Goal: Task Accomplishment & Management: Manage account settings

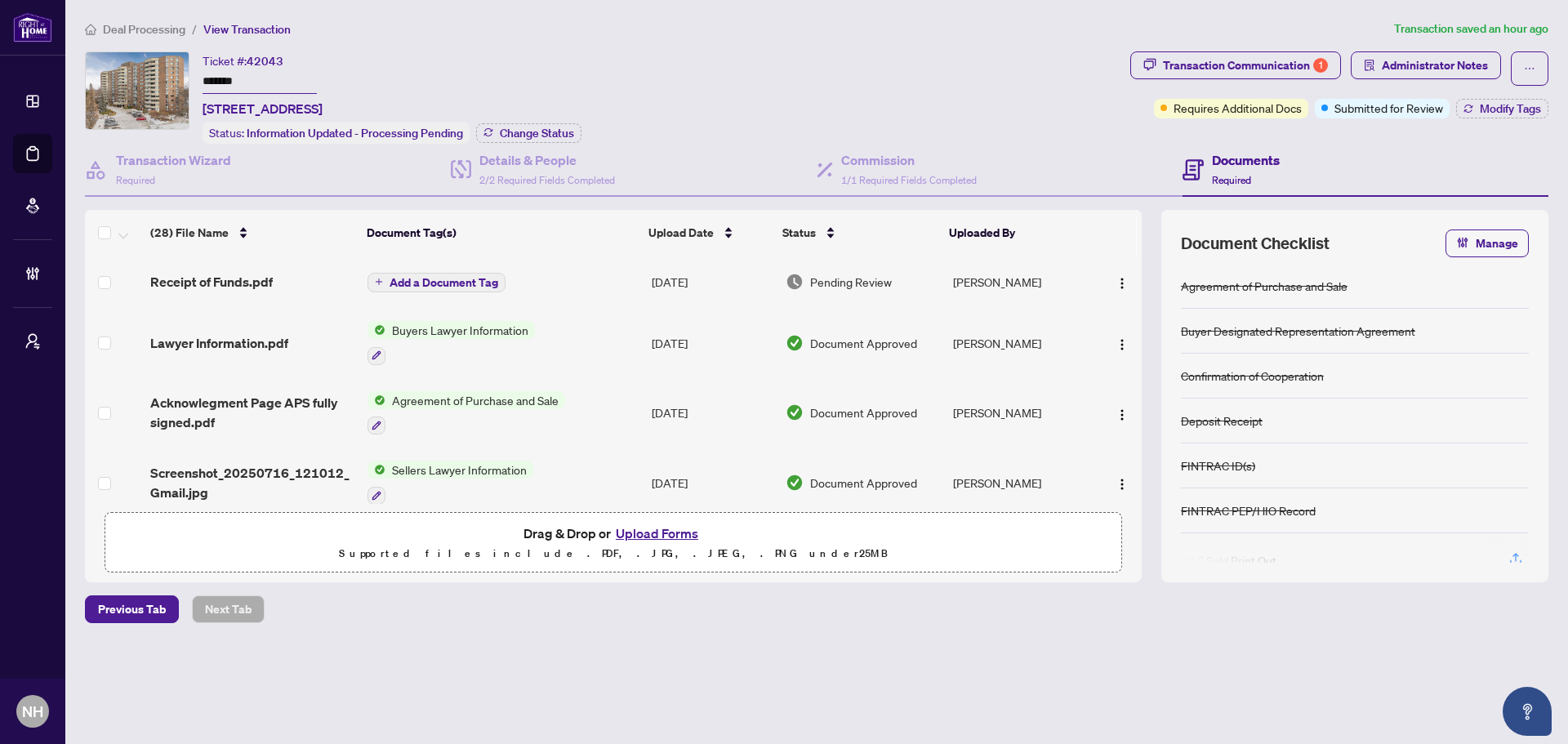
click at [989, 68] on div "Ticket #: 42043 ******* 706-50 Baif Blvd, Richmond Hill, Ontario L4C 5L1, Canad…" at bounding box center [604, 97] width 1039 height 92
click at [1227, 67] on div "Transaction Communication 1" at bounding box center [1246, 65] width 165 height 26
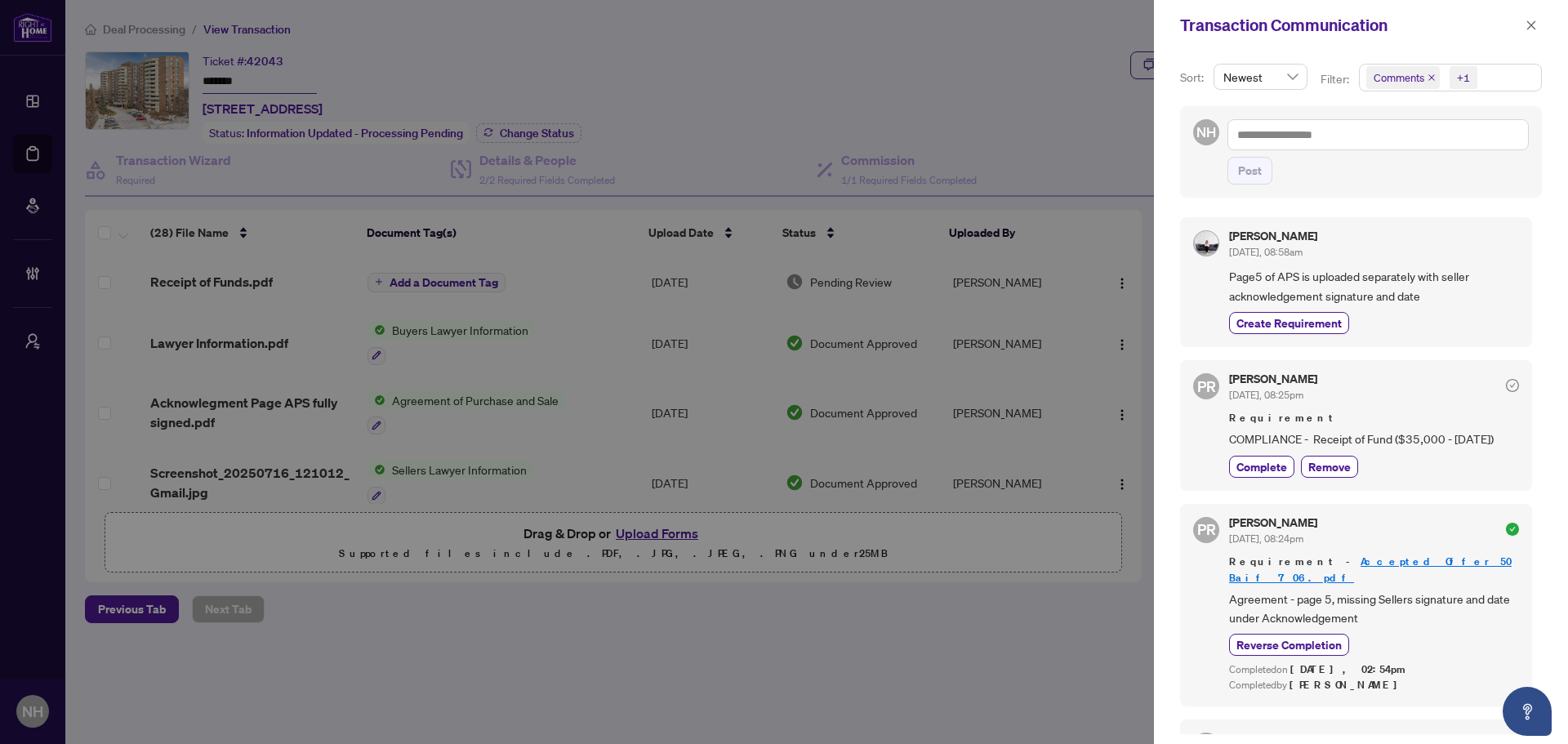
click at [1428, 77] on icon "close" at bounding box center [1431, 77] width 8 height 8
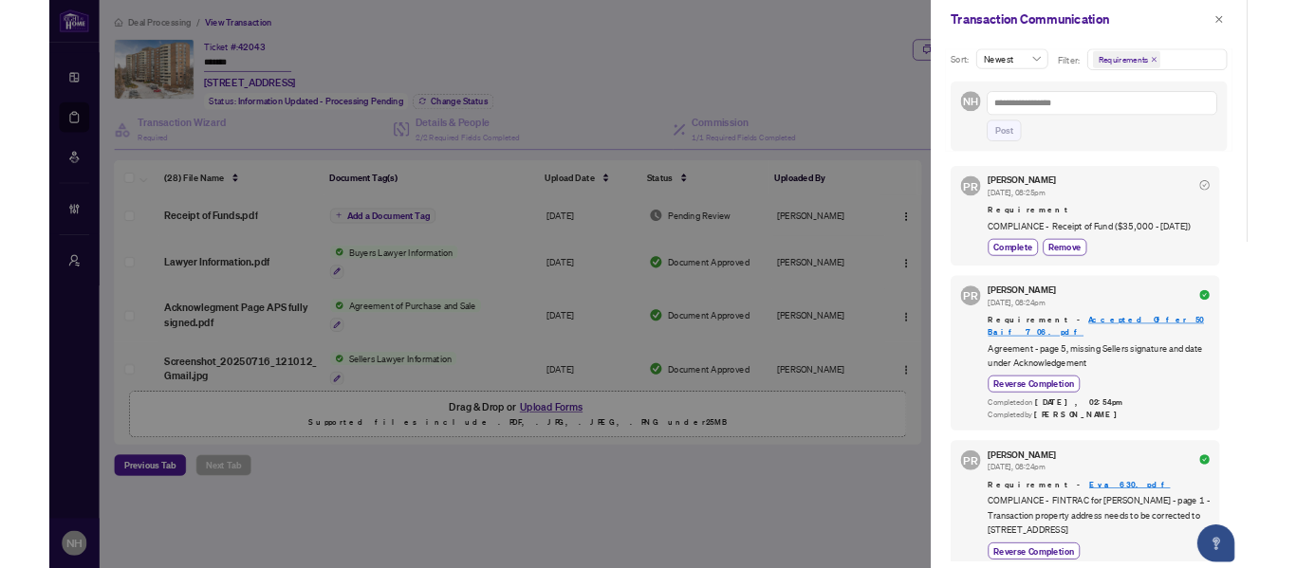
scroll to position [95, 0]
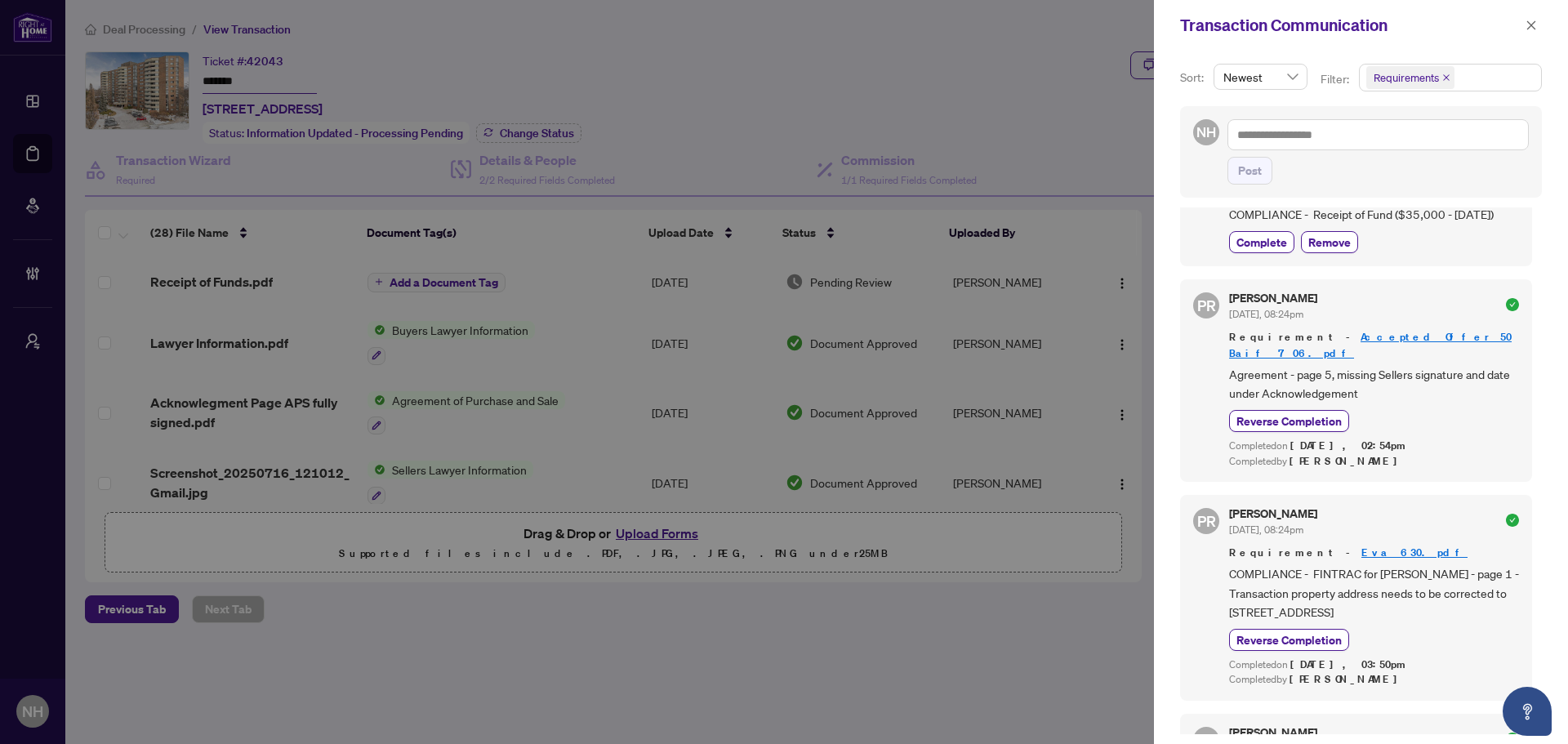
click at [1542, 24] on div "Transaction Communication" at bounding box center [1360, 25] width 414 height 51
click at [1528, 25] on icon "close" at bounding box center [1531, 25] width 11 height 11
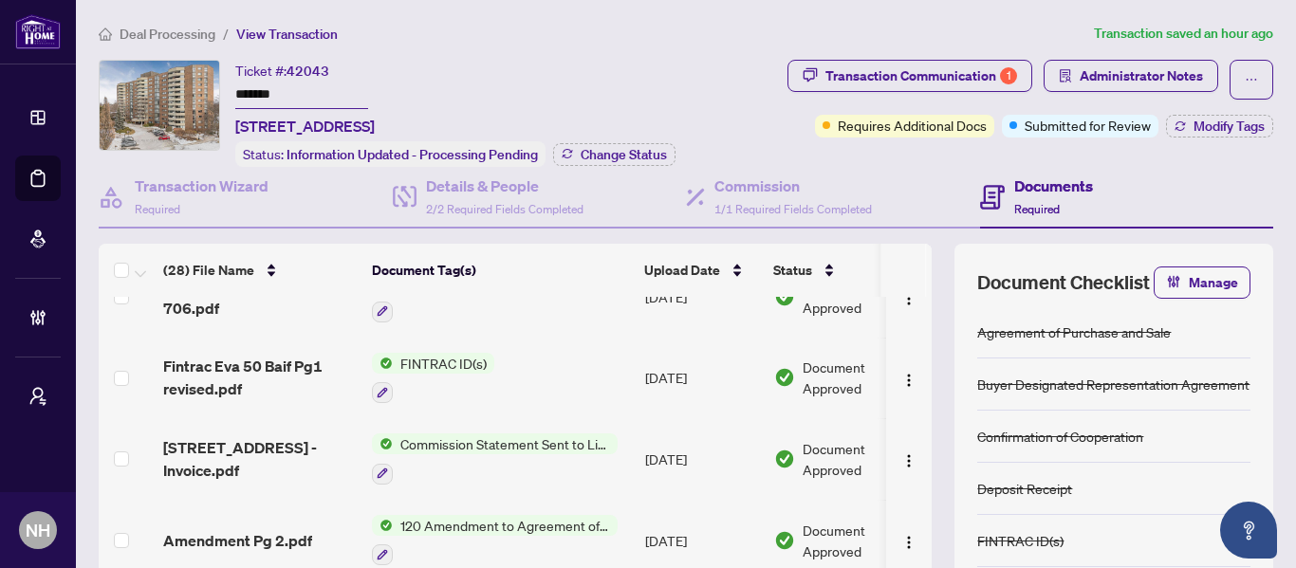
scroll to position [0, 0]
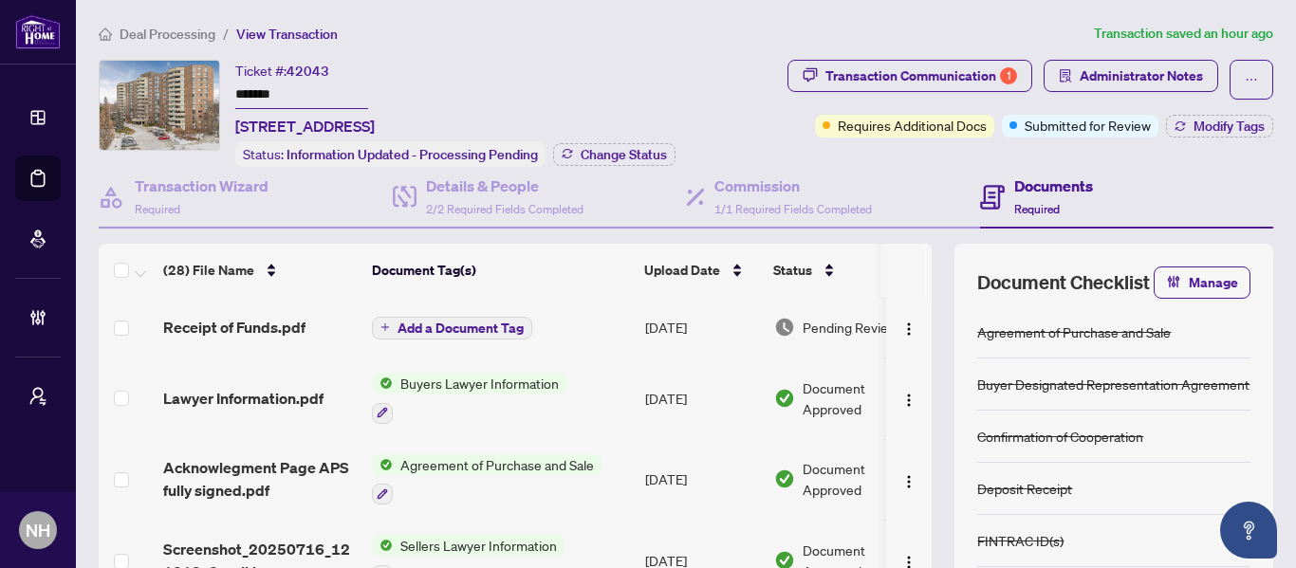
click at [630, 332] on td "Add a Document Tag" at bounding box center [500, 327] width 273 height 61
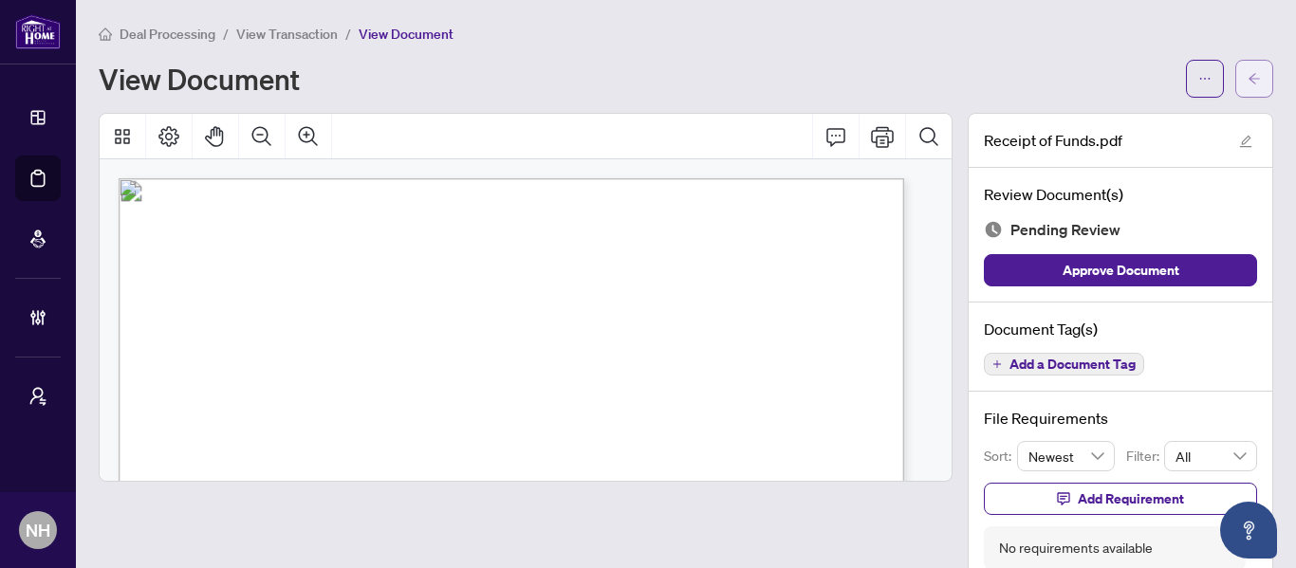
click at [1247, 84] on icon "arrow-left" at bounding box center [1253, 78] width 13 height 13
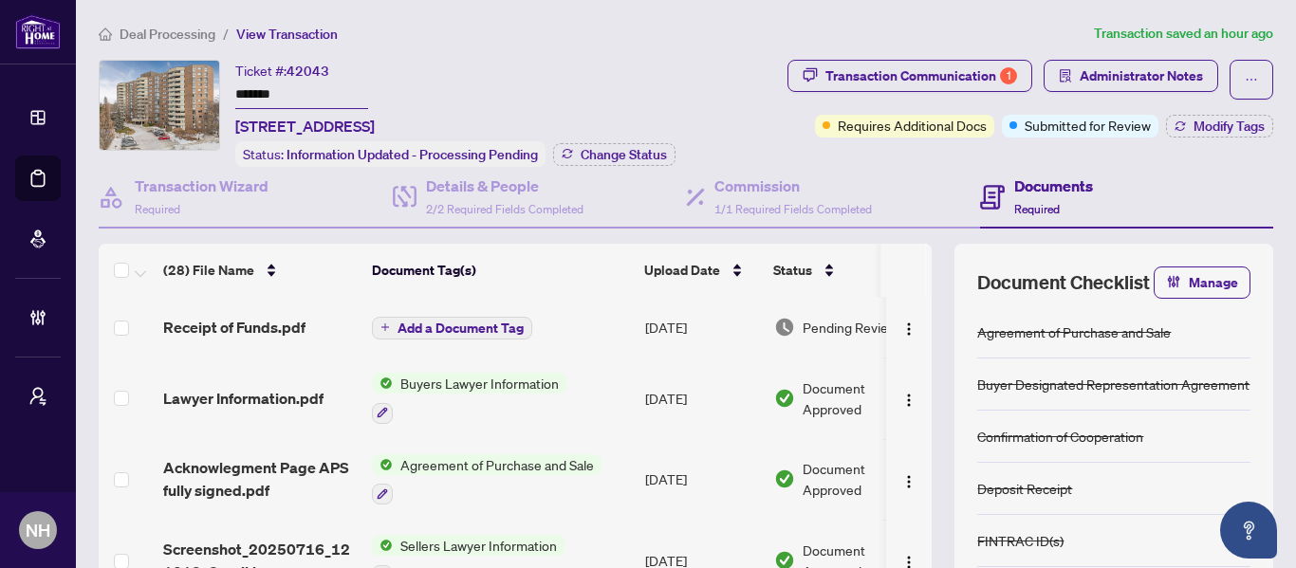
click at [154, 40] on span "Deal Processing" at bounding box center [168, 34] width 96 height 17
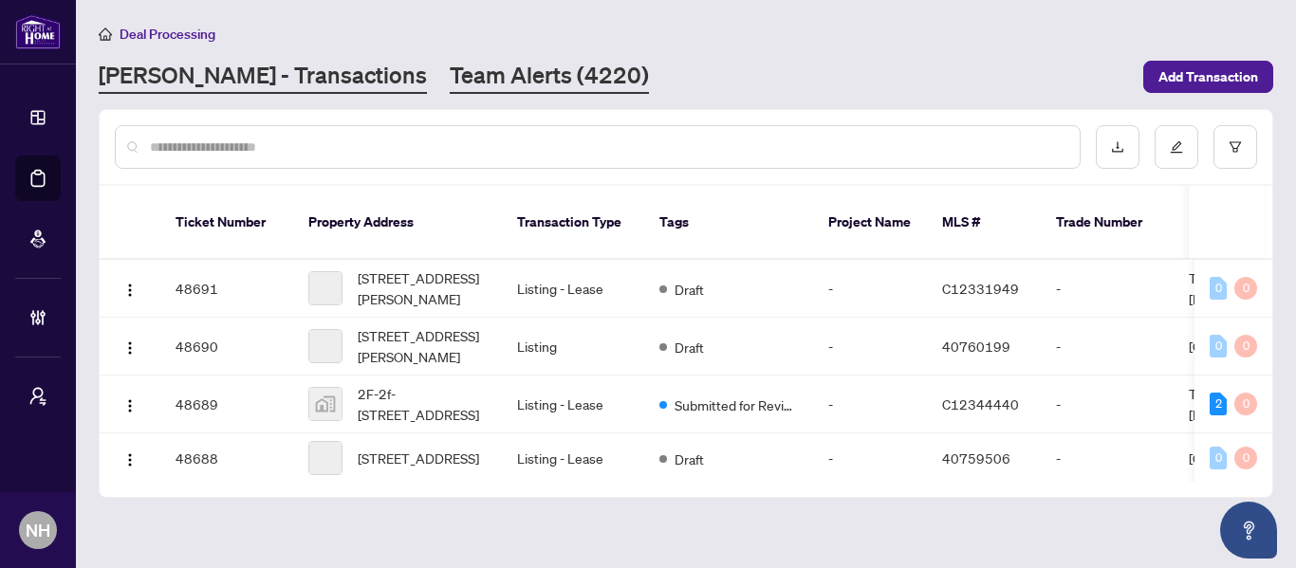
click at [478, 68] on link "Team Alerts (4220)" at bounding box center [549, 77] width 199 height 34
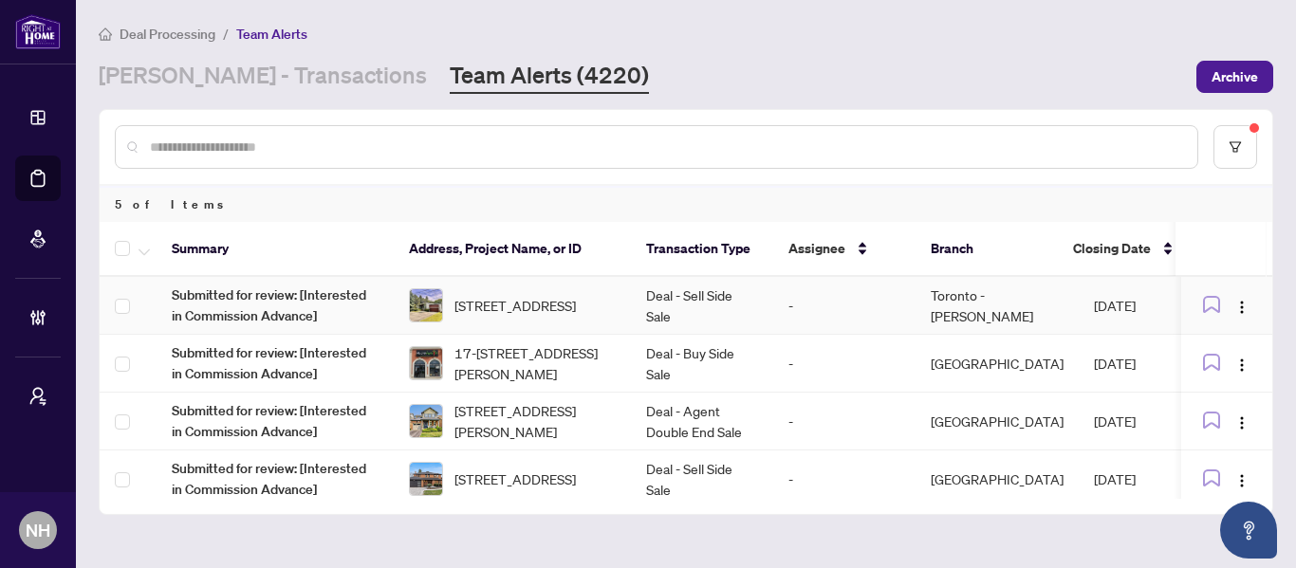
click at [709, 305] on td "Deal - Sell Side Sale" at bounding box center [702, 306] width 142 height 58
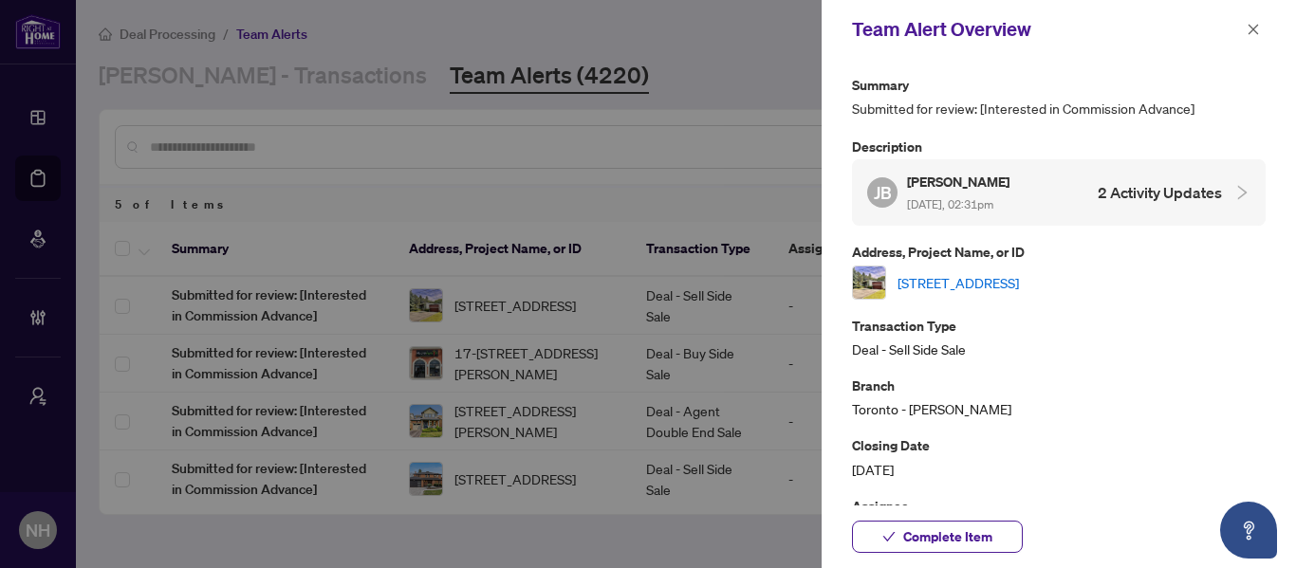
click at [1000, 279] on link "[STREET_ADDRESS]" at bounding box center [957, 282] width 121 height 21
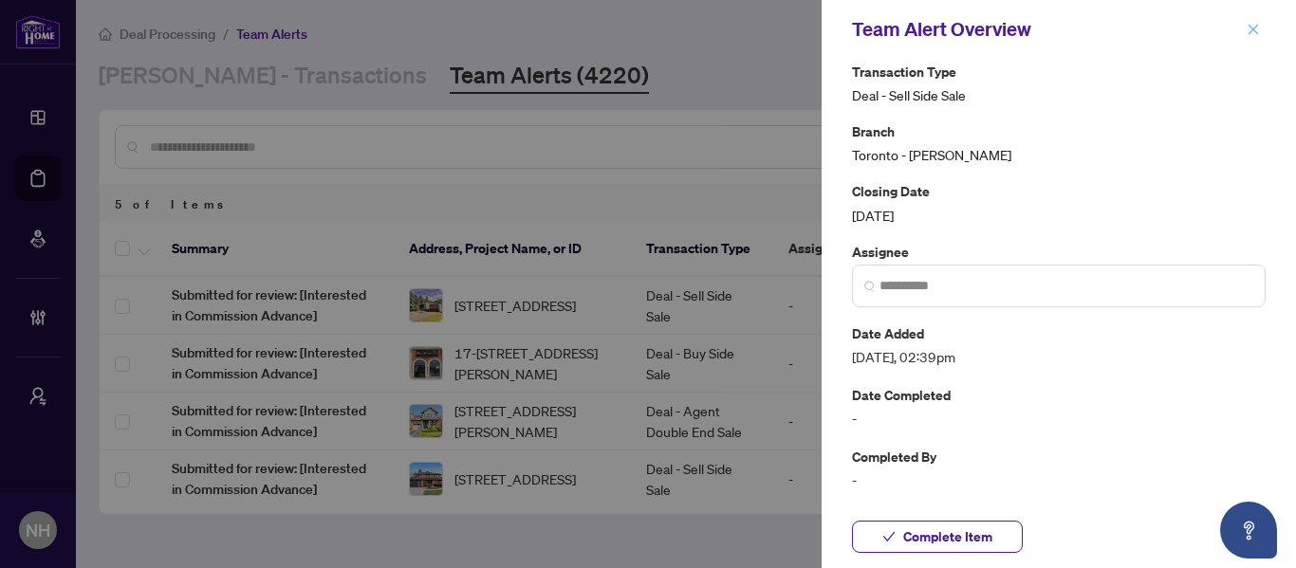
click at [1252, 39] on span "button" at bounding box center [1252, 29] width 13 height 30
click at [1245, 19] on main "Deal Processing / Team Alerts RAHR - Transactions Team Alerts (4220) Archive 5 …" at bounding box center [686, 284] width 1220 height 568
click at [1251, 33] on div "Deal Processing / Team Alerts" at bounding box center [686, 34] width 1174 height 22
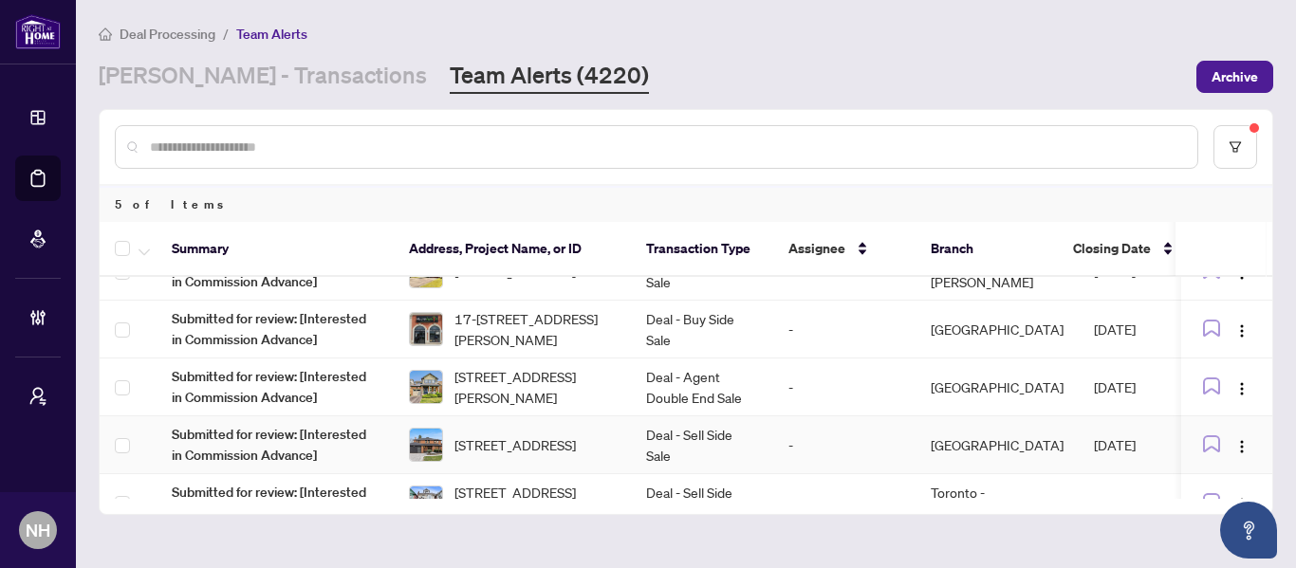
scroll to position [0, 0]
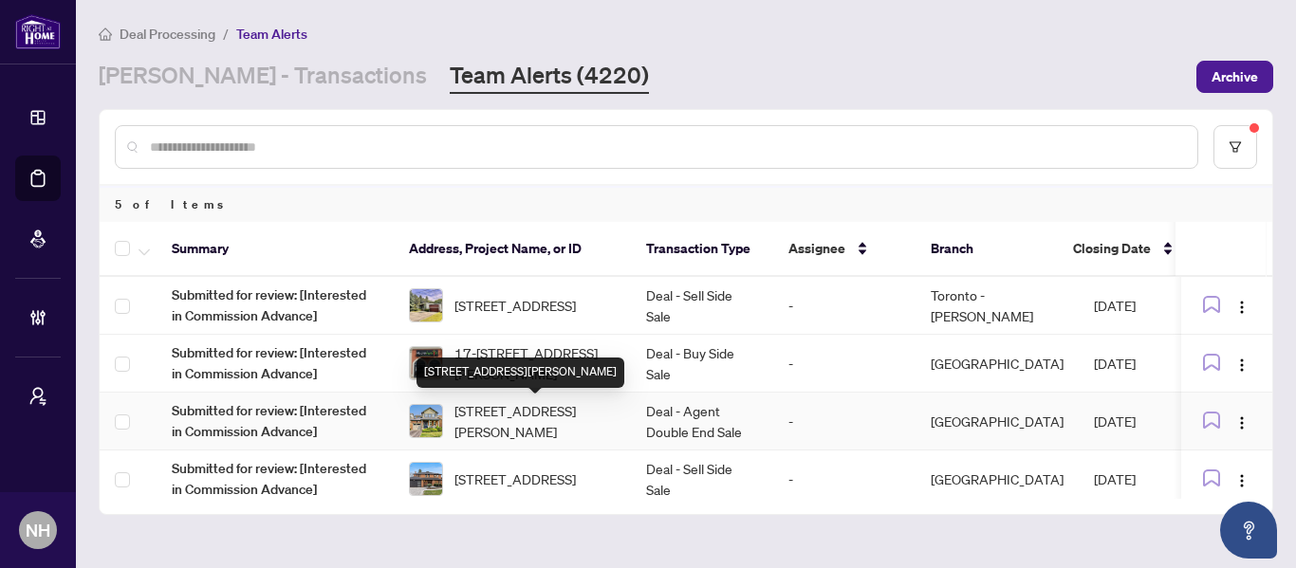
click at [559, 433] on span "[STREET_ADDRESS][PERSON_NAME]" at bounding box center [534, 421] width 161 height 42
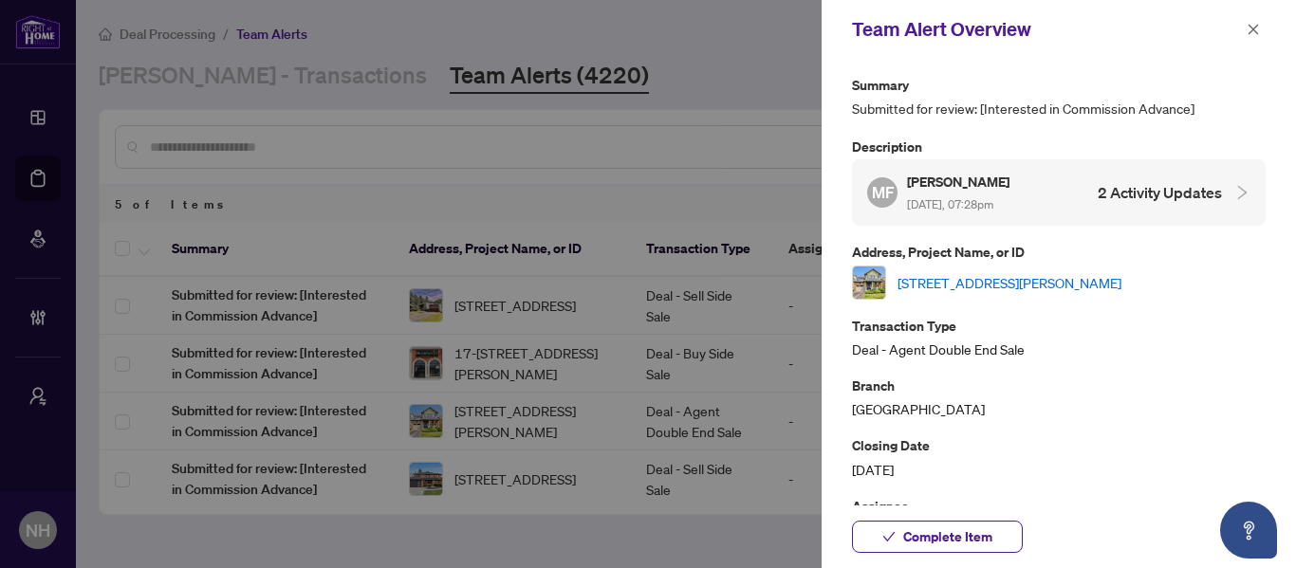
click at [958, 282] on link "[STREET_ADDRESS][PERSON_NAME]" at bounding box center [1009, 282] width 224 height 21
click at [1254, 28] on icon "close" at bounding box center [1253, 29] width 10 height 10
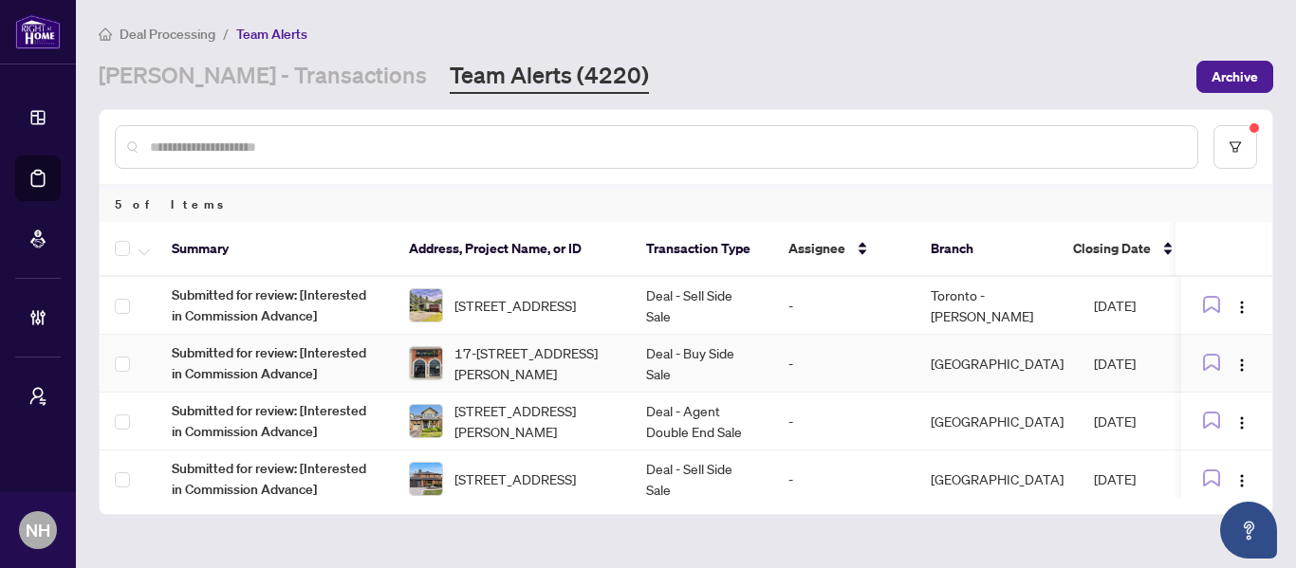
scroll to position [73, 0]
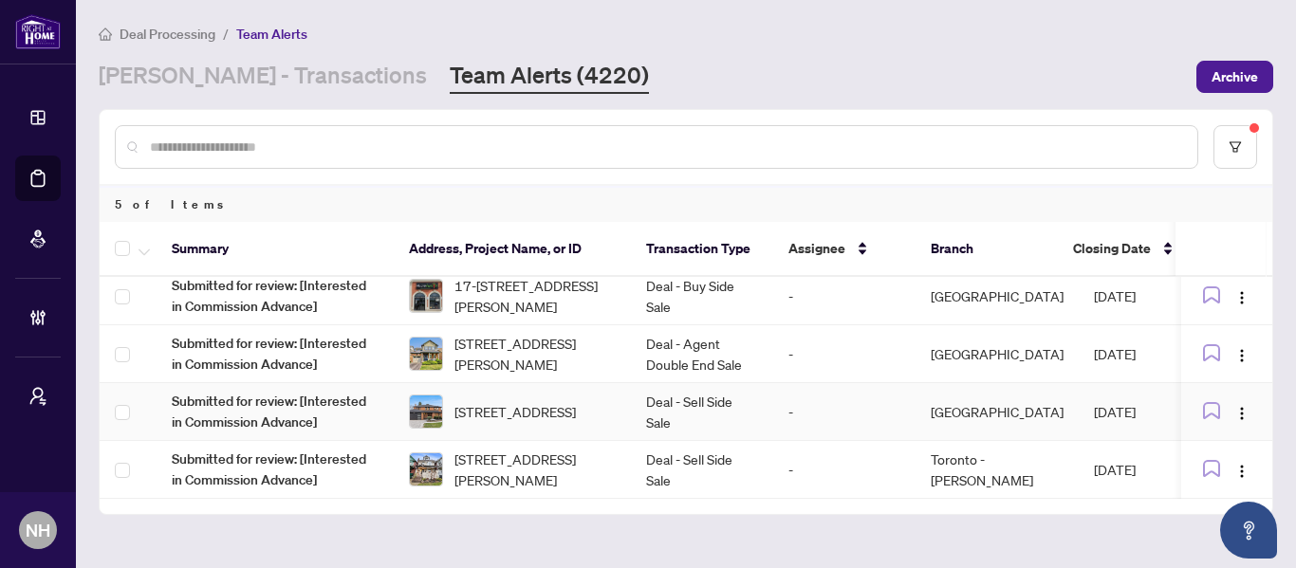
click at [758, 413] on td "Deal - Sell Side Sale" at bounding box center [702, 412] width 142 height 58
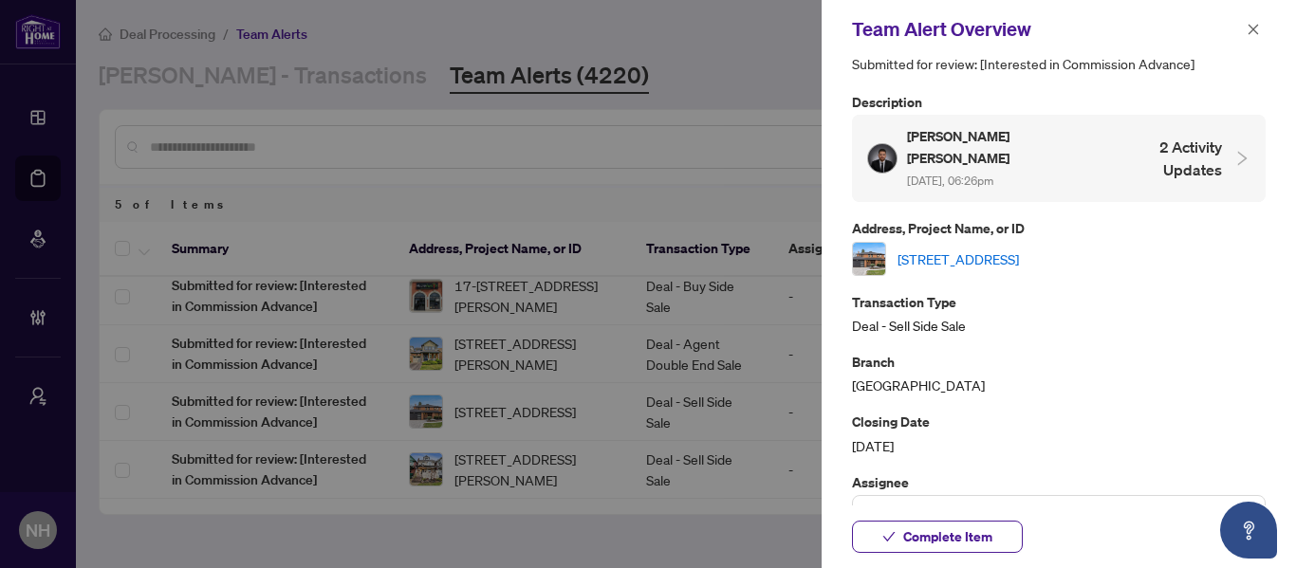
scroll to position [0, 0]
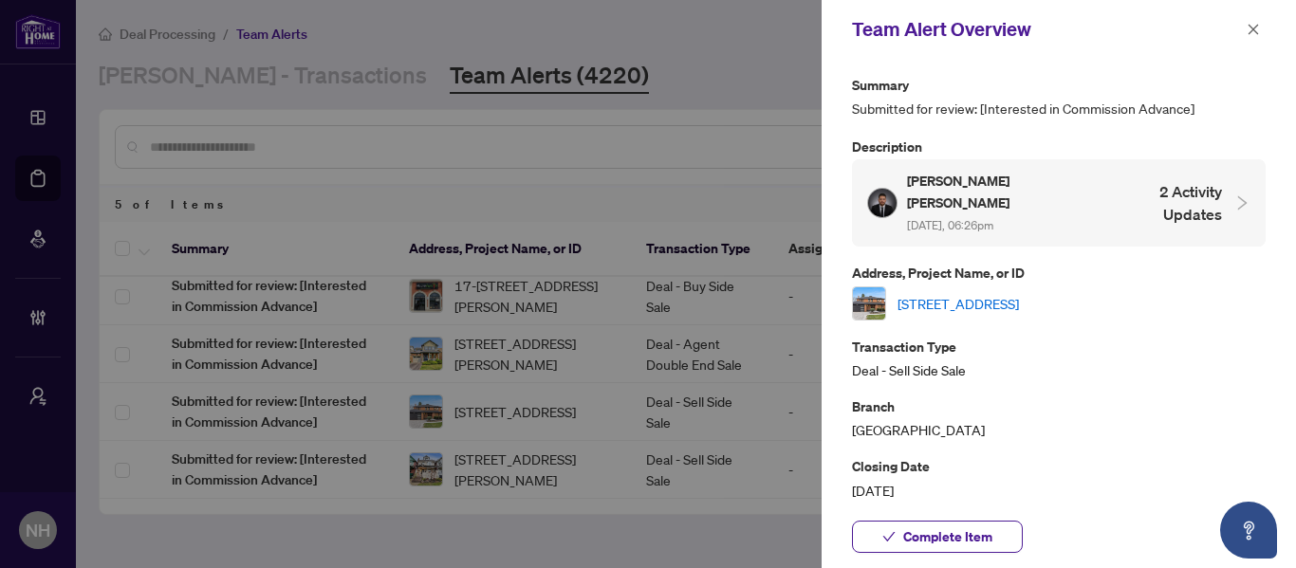
click at [1006, 293] on link "[STREET_ADDRESS]" at bounding box center [957, 303] width 121 height 21
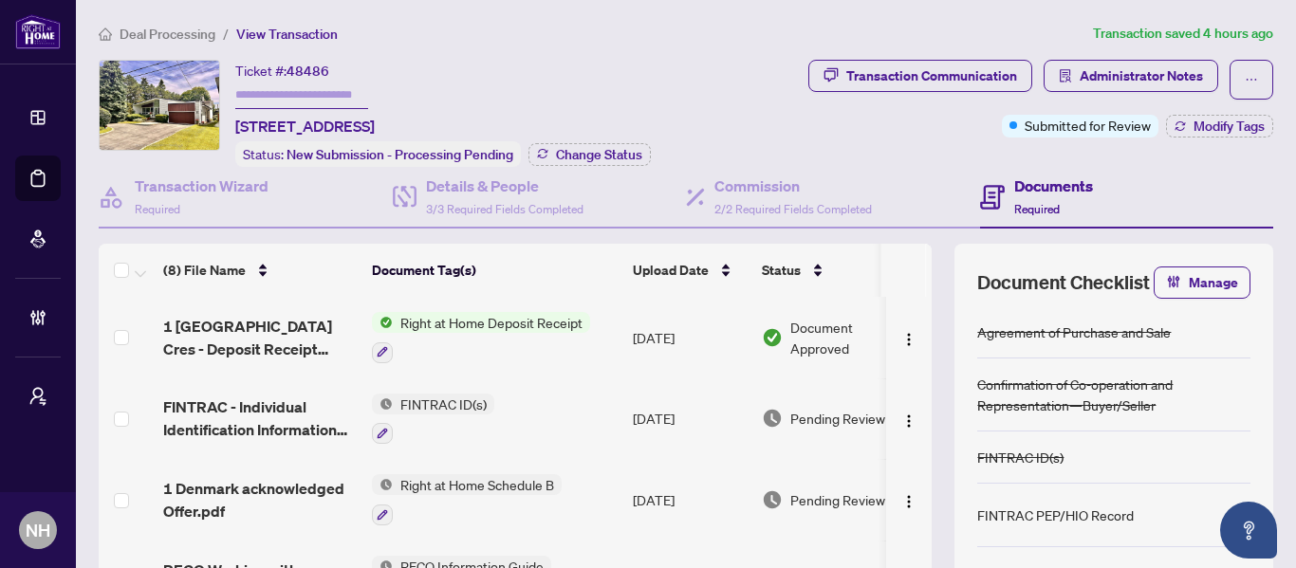
click at [200, 31] on span "Deal Processing" at bounding box center [168, 34] width 96 height 17
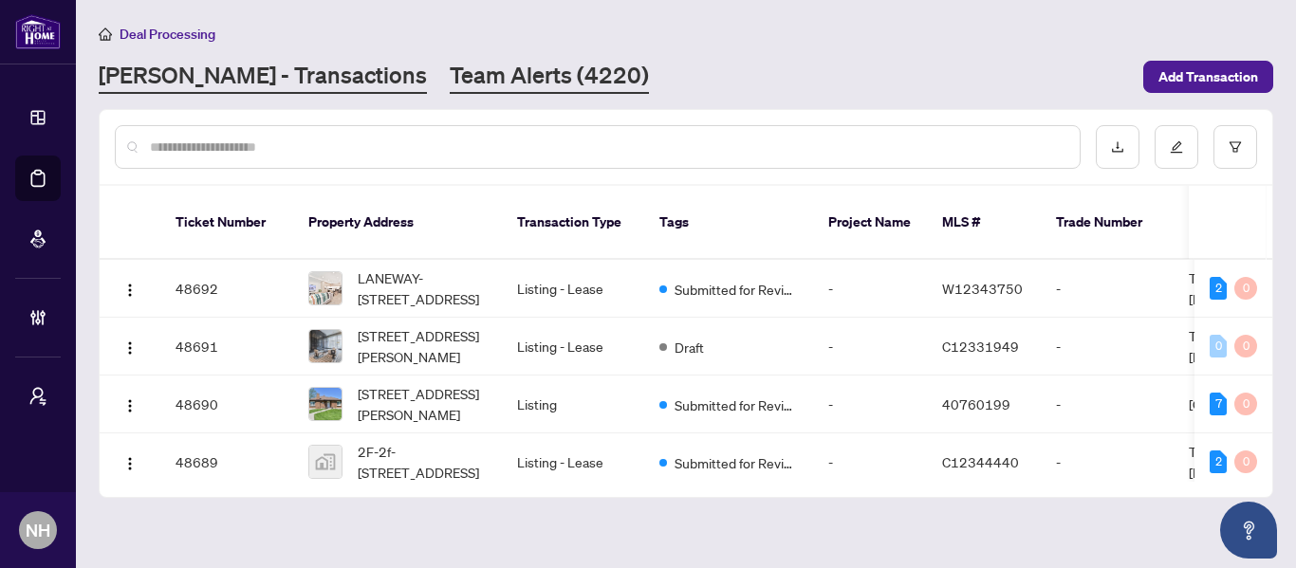
click at [452, 76] on link "Team Alerts (4220)" at bounding box center [549, 77] width 199 height 34
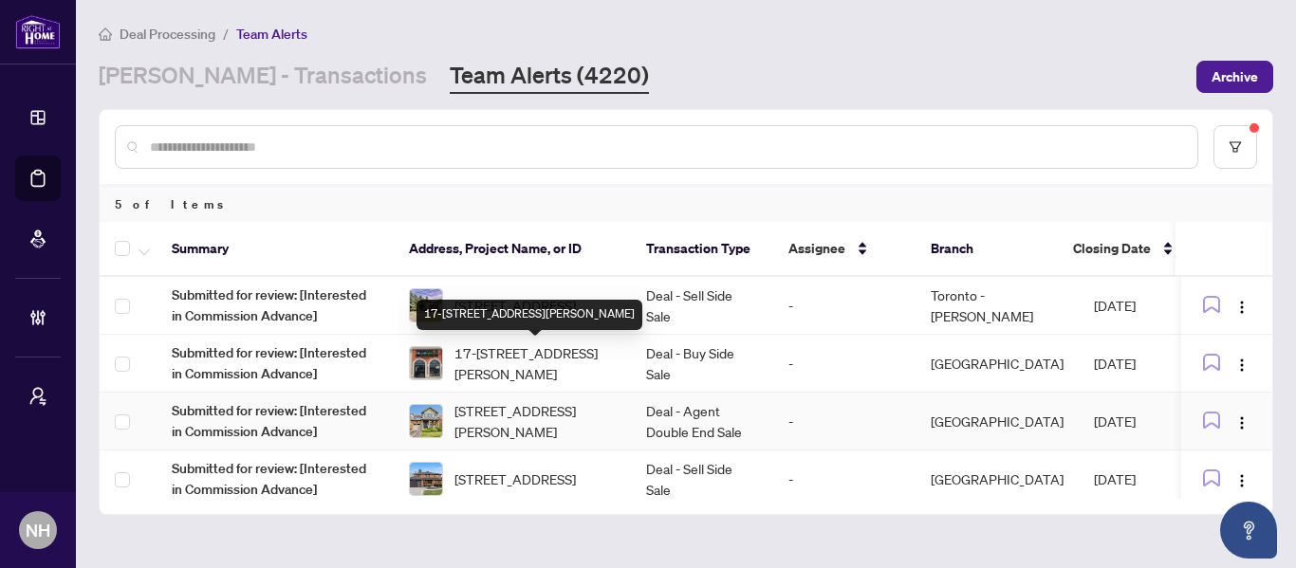
scroll to position [73, 0]
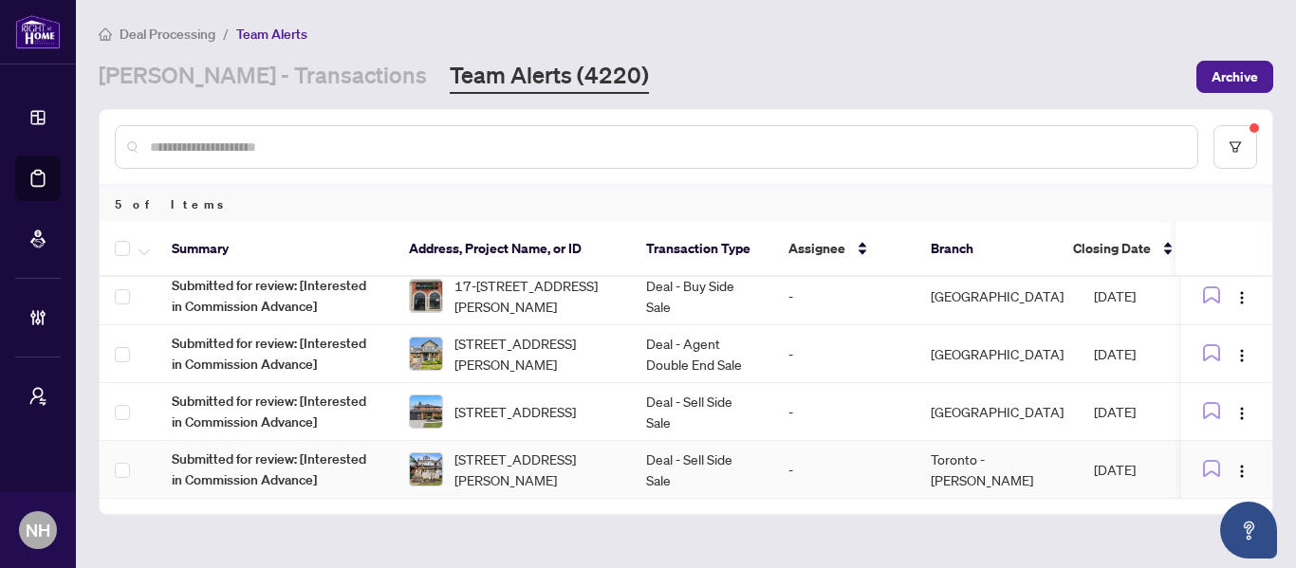
click at [512, 458] on span "[STREET_ADDRESS][PERSON_NAME]" at bounding box center [534, 470] width 161 height 42
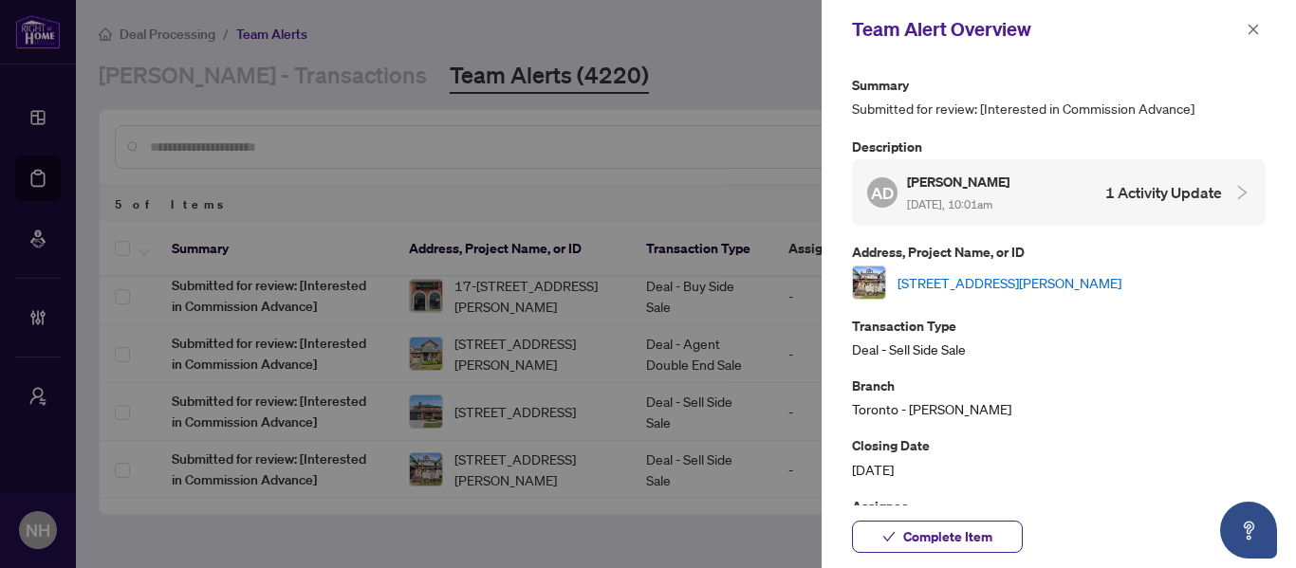
click at [990, 287] on link "[STREET_ADDRESS][PERSON_NAME]" at bounding box center [1009, 282] width 224 height 21
click at [1251, 24] on icon "close" at bounding box center [1252, 29] width 13 height 13
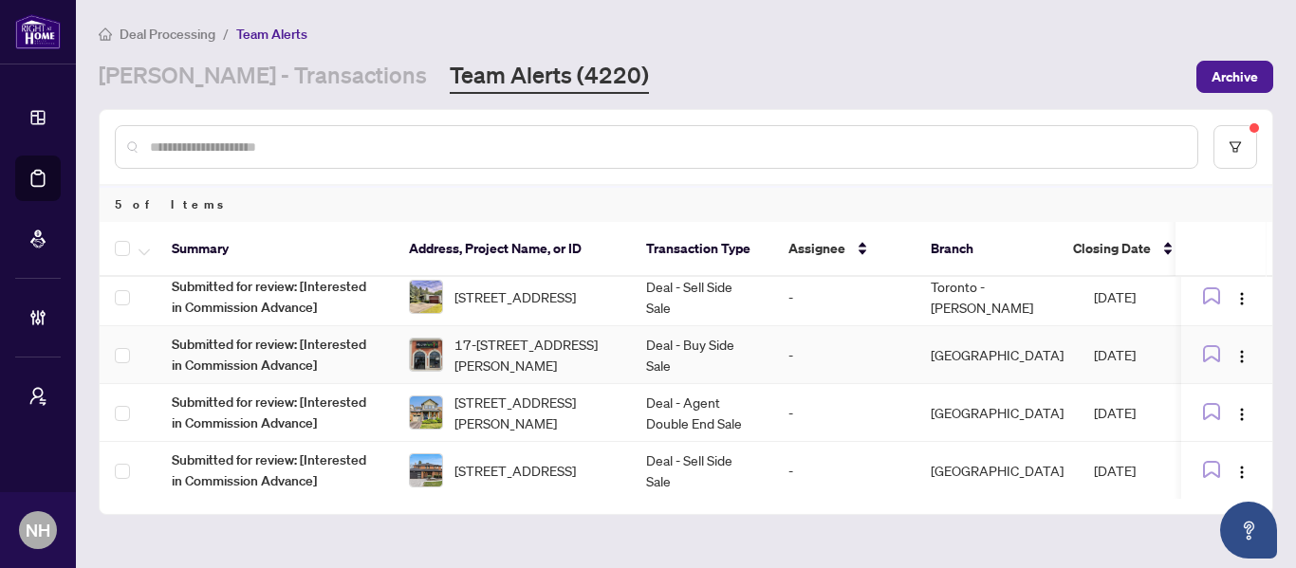
scroll to position [0, 0]
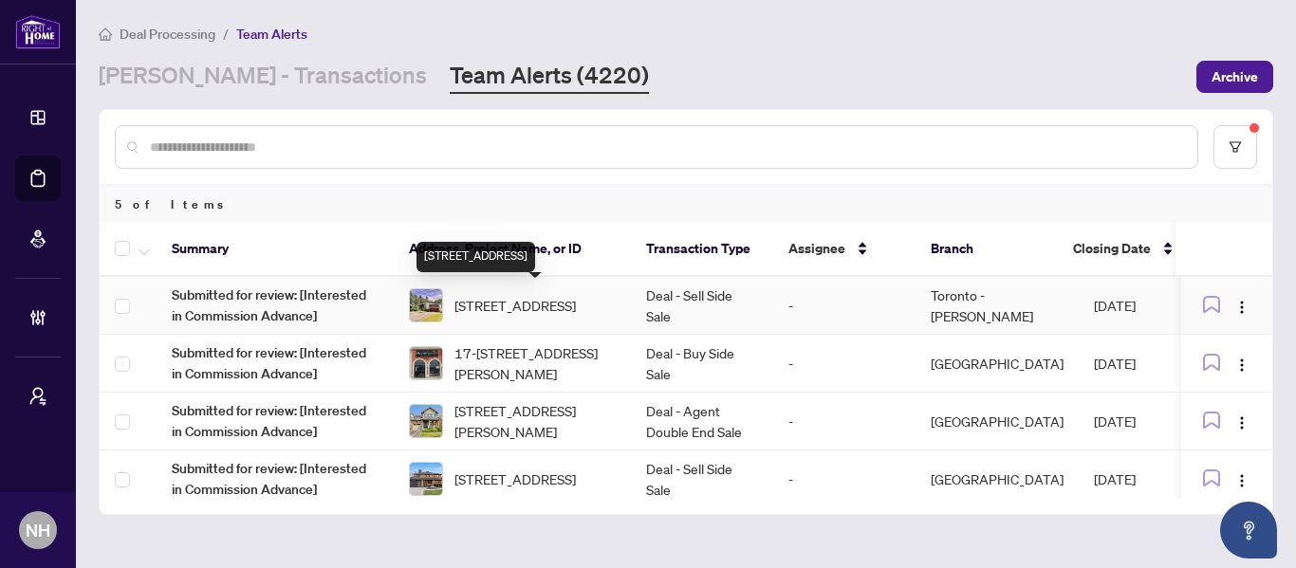
click at [489, 312] on span "[STREET_ADDRESS]" at bounding box center [514, 305] width 121 height 21
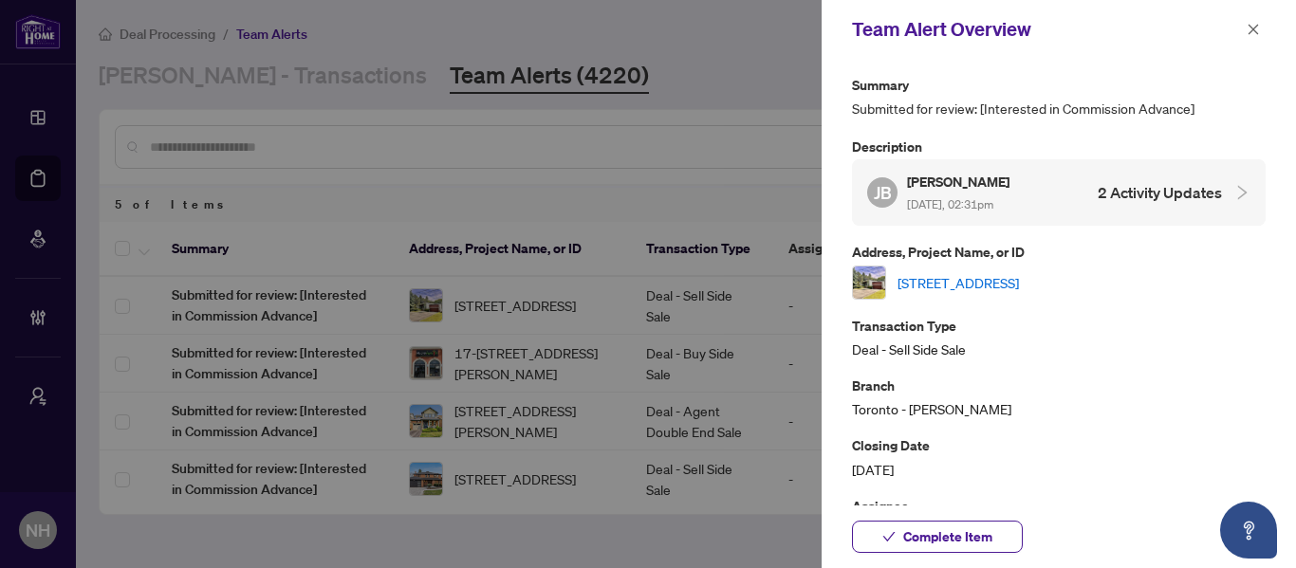
click at [1010, 276] on link "[STREET_ADDRESS]" at bounding box center [957, 282] width 121 height 21
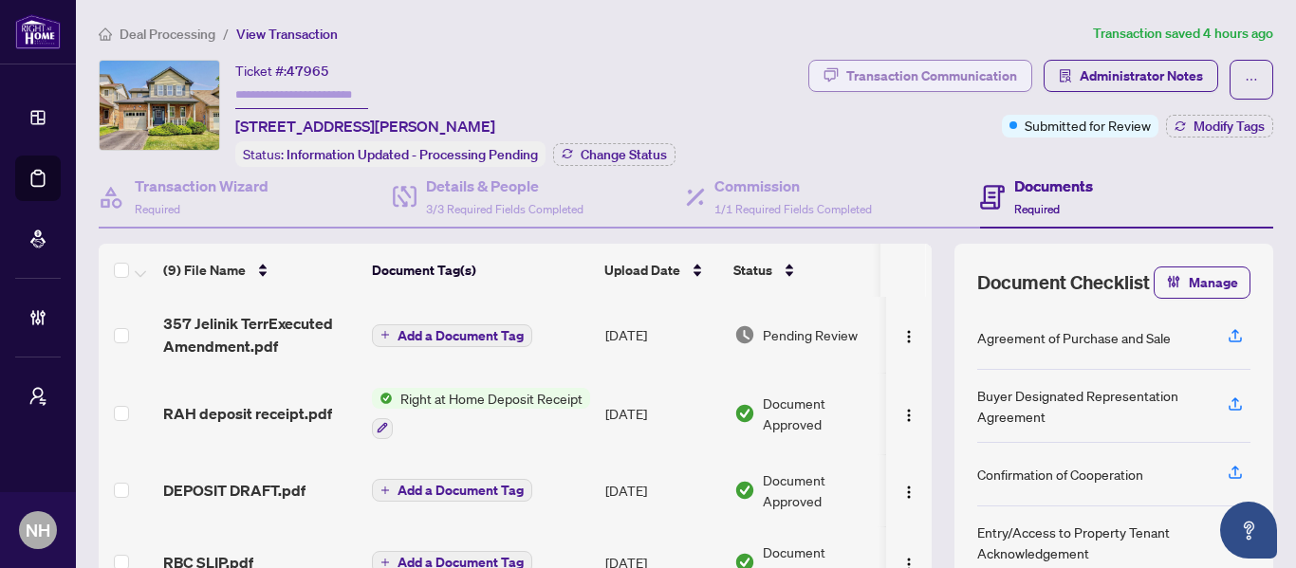
click at [868, 75] on div "Transaction Communication" at bounding box center [931, 76] width 171 height 30
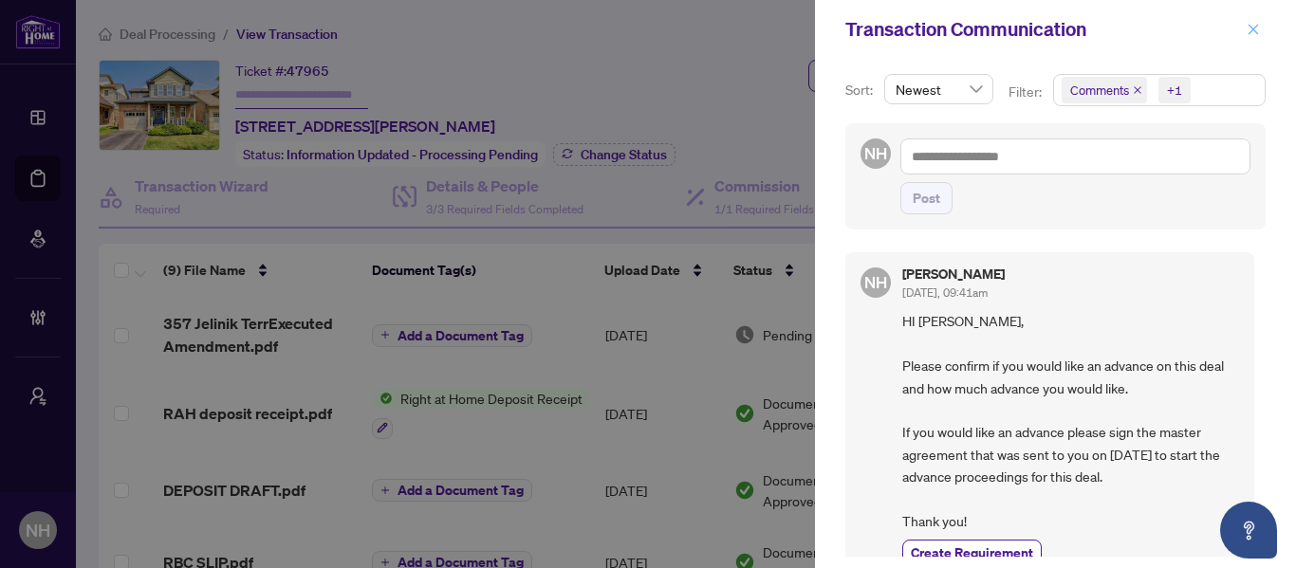
click at [1251, 27] on icon "close" at bounding box center [1252, 29] width 13 height 13
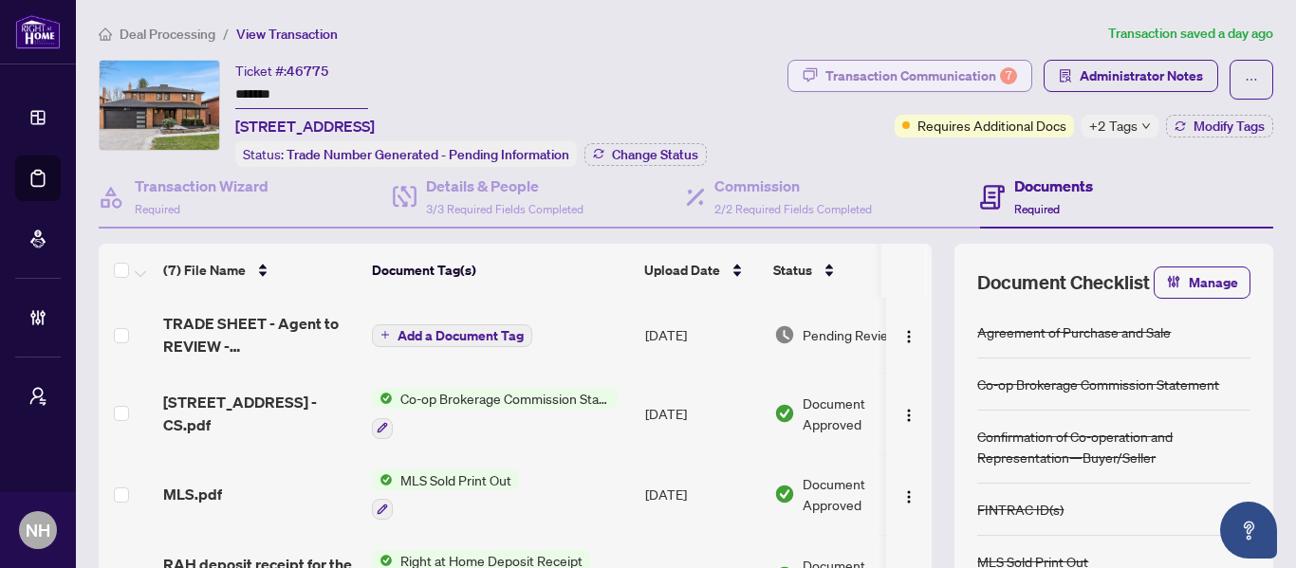
click at [902, 82] on div "Transaction Communication 7" at bounding box center [921, 76] width 192 height 30
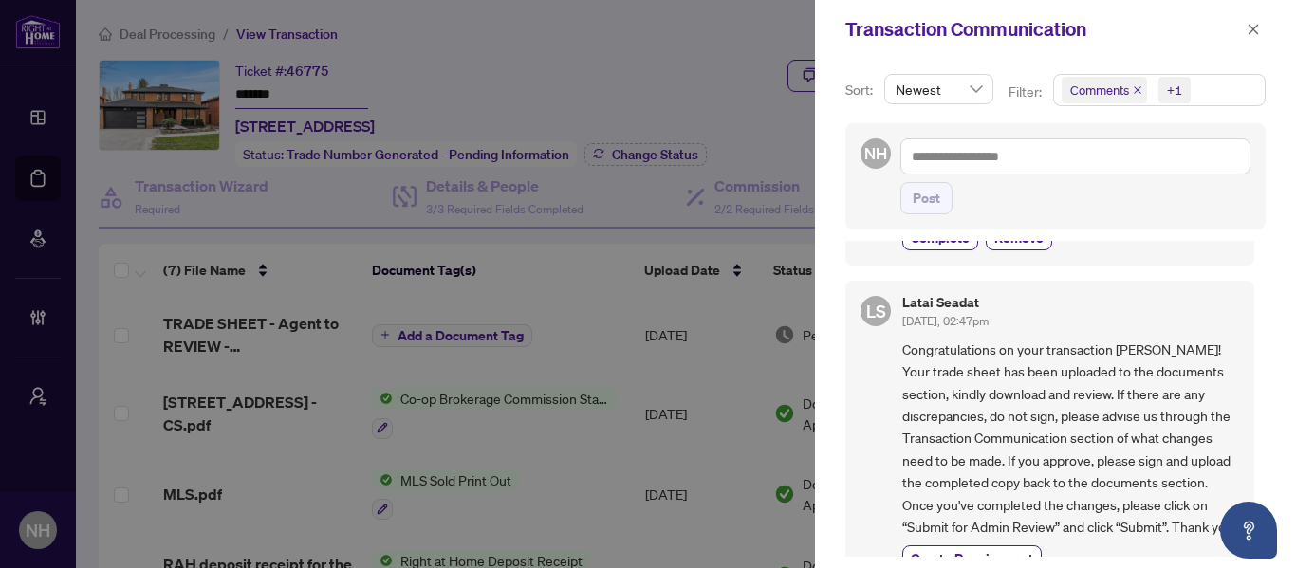
scroll to position [1328, 0]
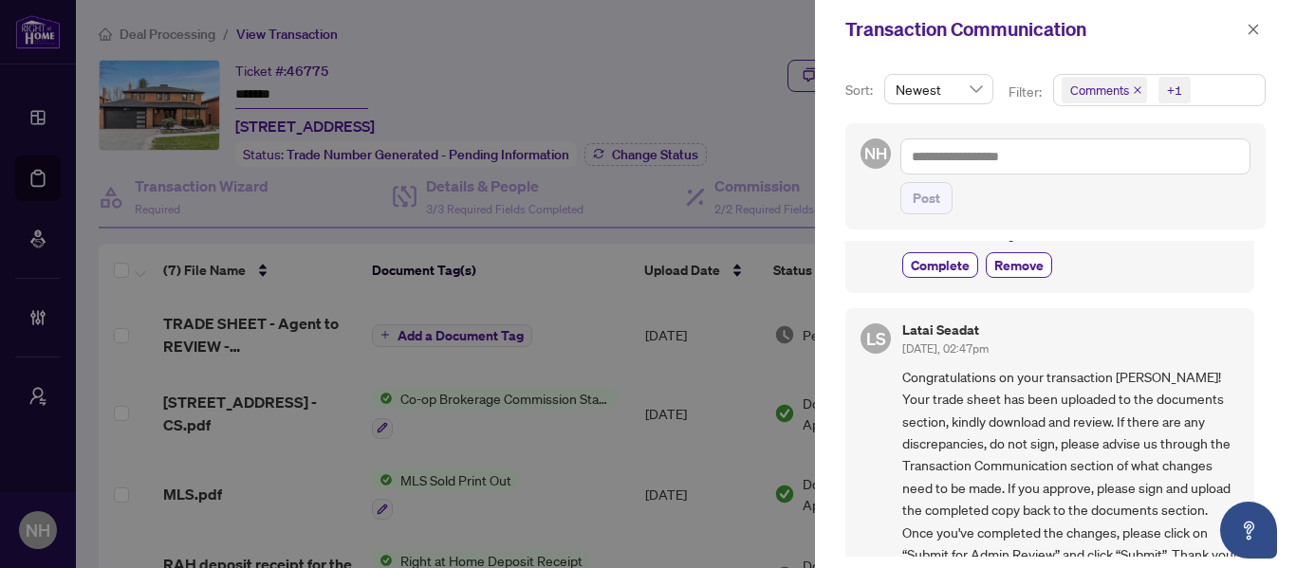
click at [1134, 91] on icon "close" at bounding box center [1137, 89] width 9 height 9
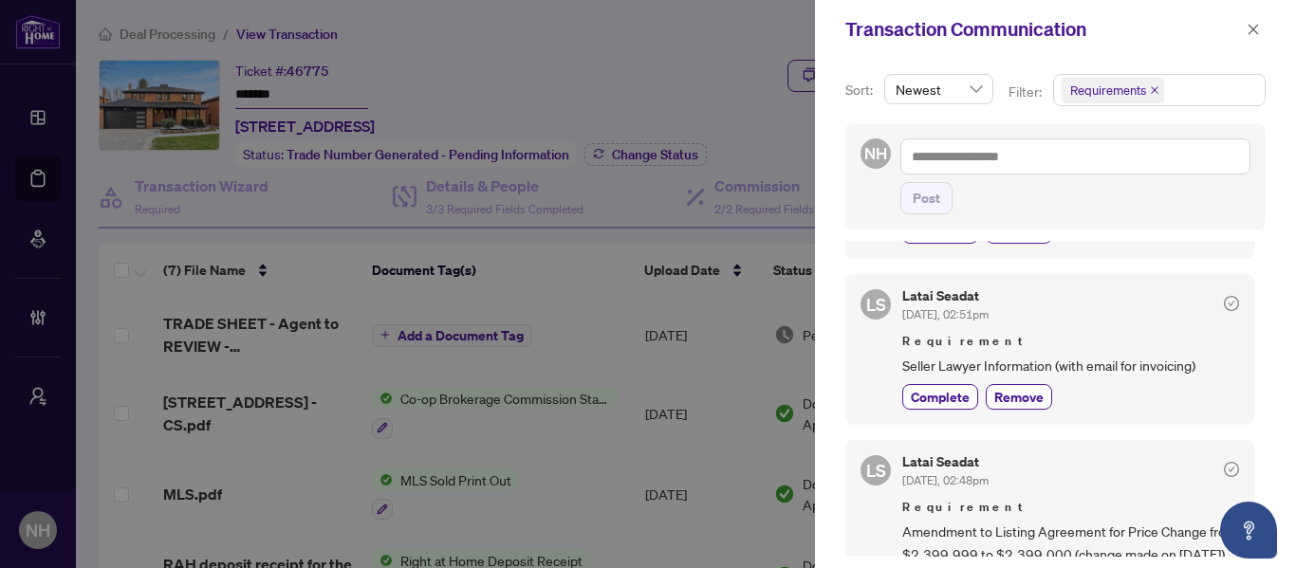
scroll to position [0, 0]
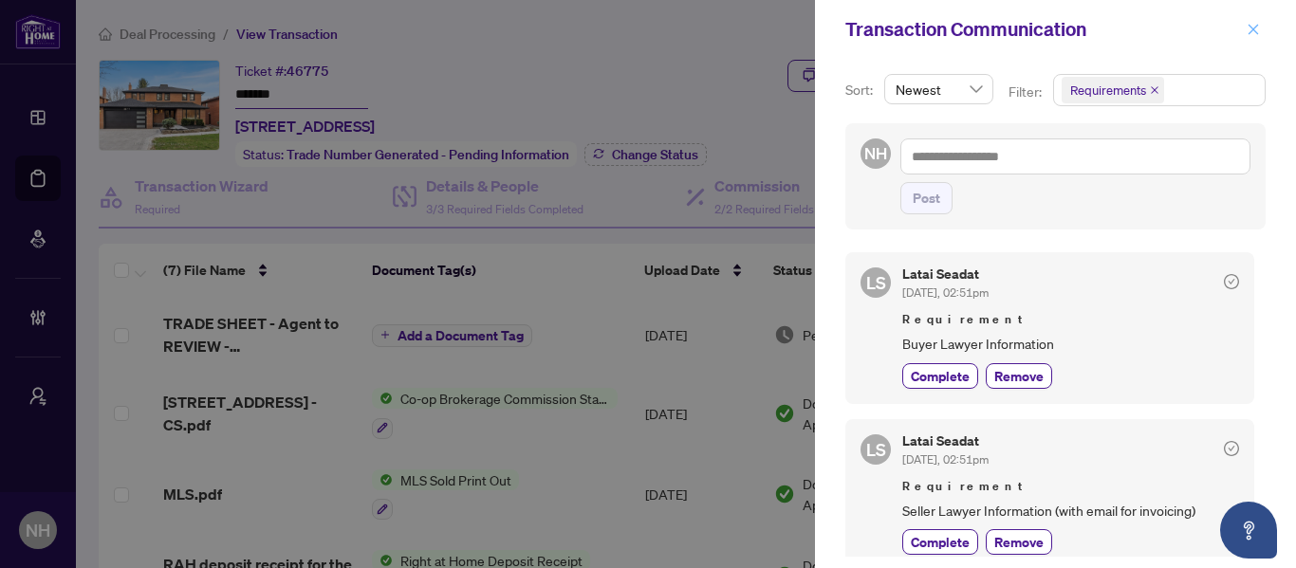
drag, startPoint x: 1258, startPoint y: 24, endPoint x: 1145, endPoint y: 92, distance: 131.9
click at [1258, 25] on icon "close" at bounding box center [1252, 29] width 13 height 13
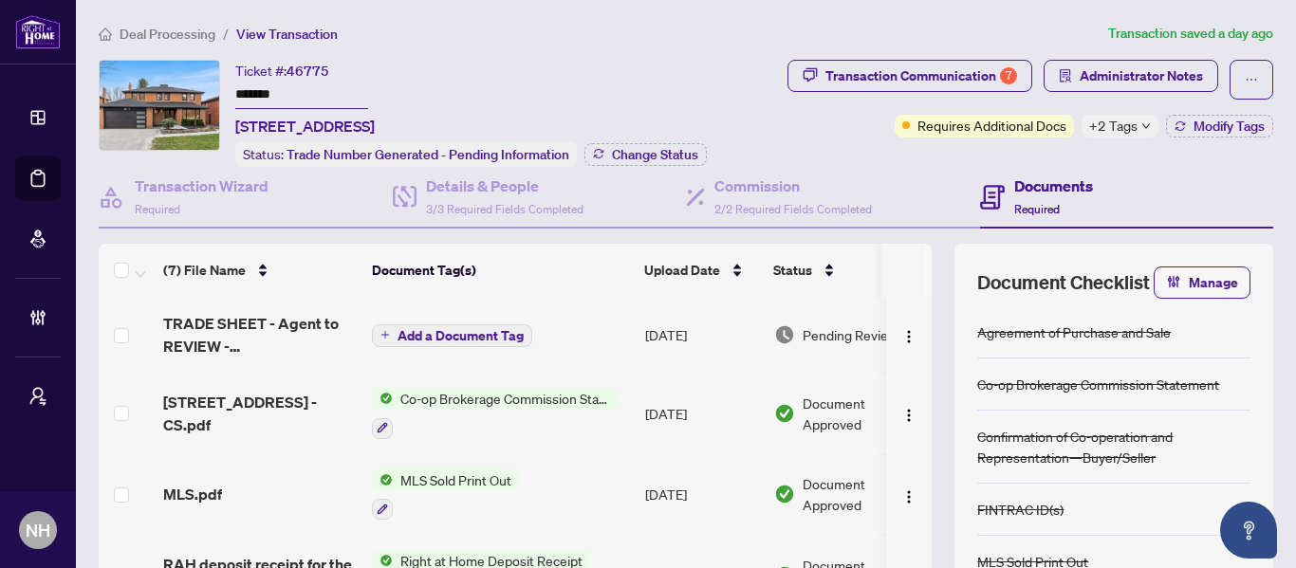
click at [171, 34] on span "Deal Processing" at bounding box center [168, 34] width 96 height 17
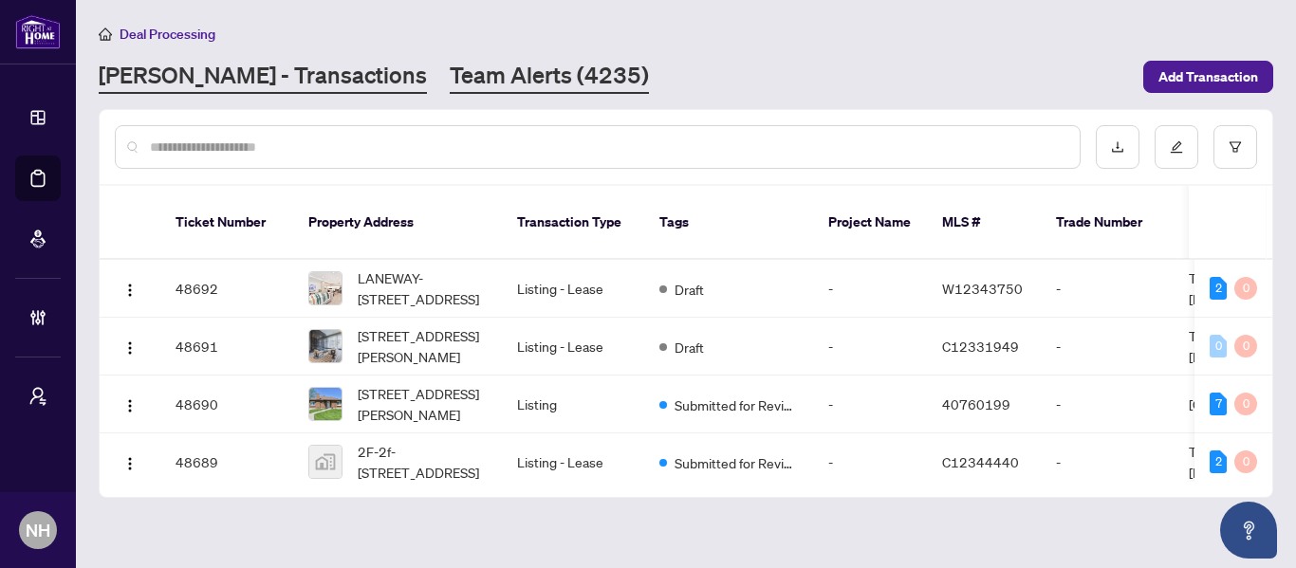
click at [450, 83] on link "Team Alerts (4235)" at bounding box center [549, 77] width 199 height 34
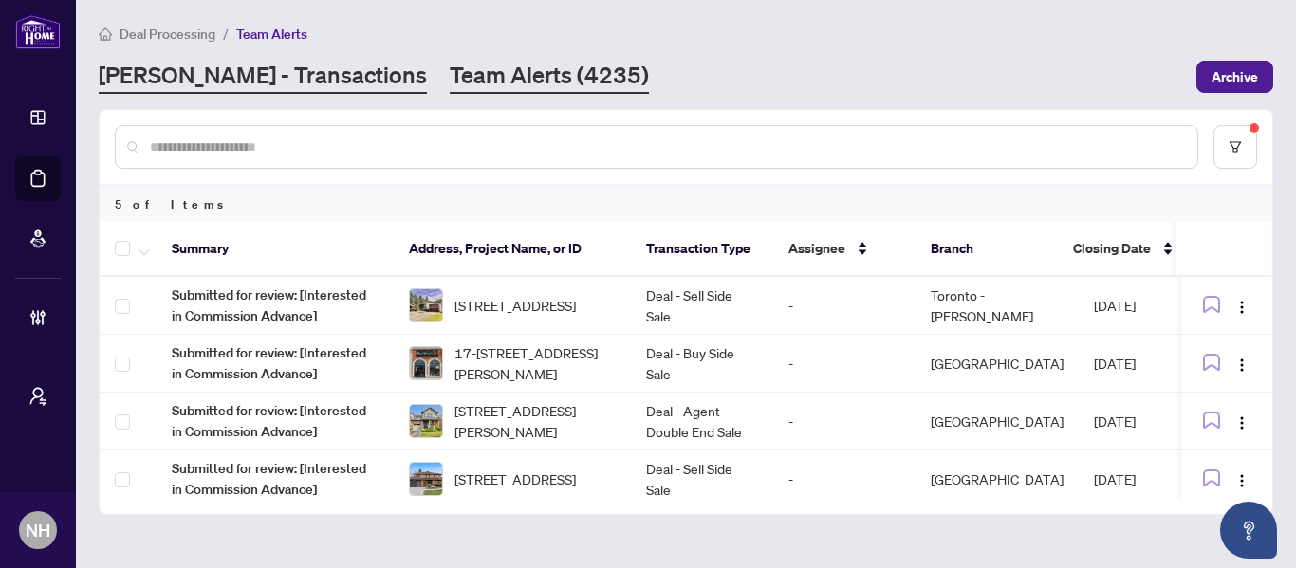
click at [221, 77] on link "RAHR - Transactions" at bounding box center [263, 77] width 328 height 34
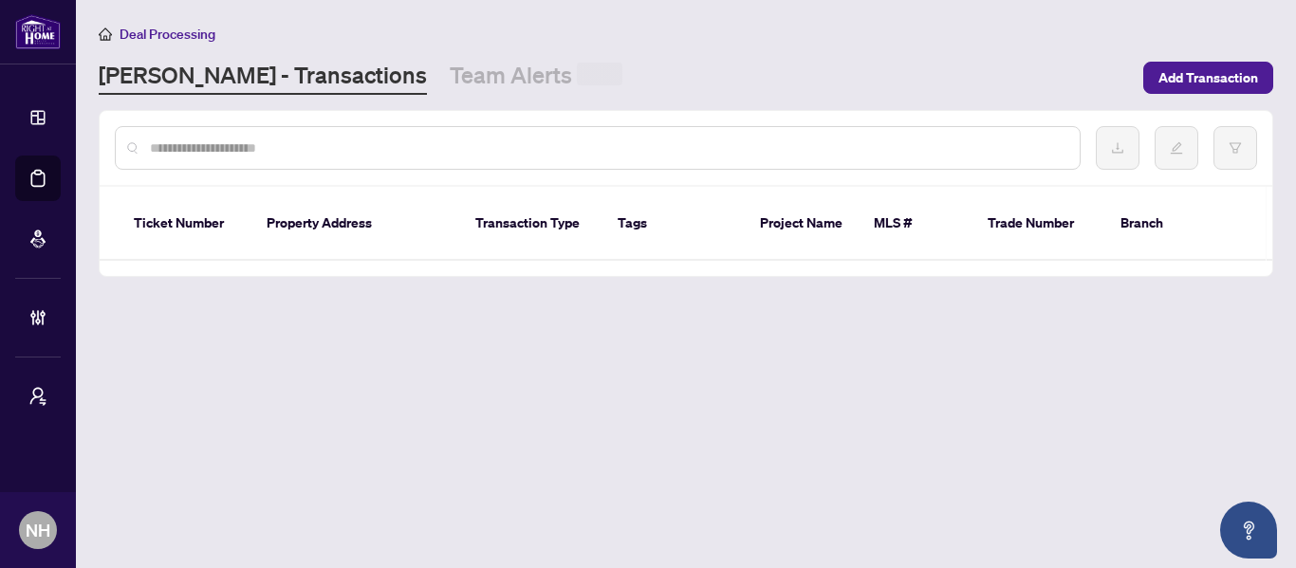
click at [311, 150] on input "text" at bounding box center [607, 148] width 914 height 21
paste input "**********"
type input "**********"
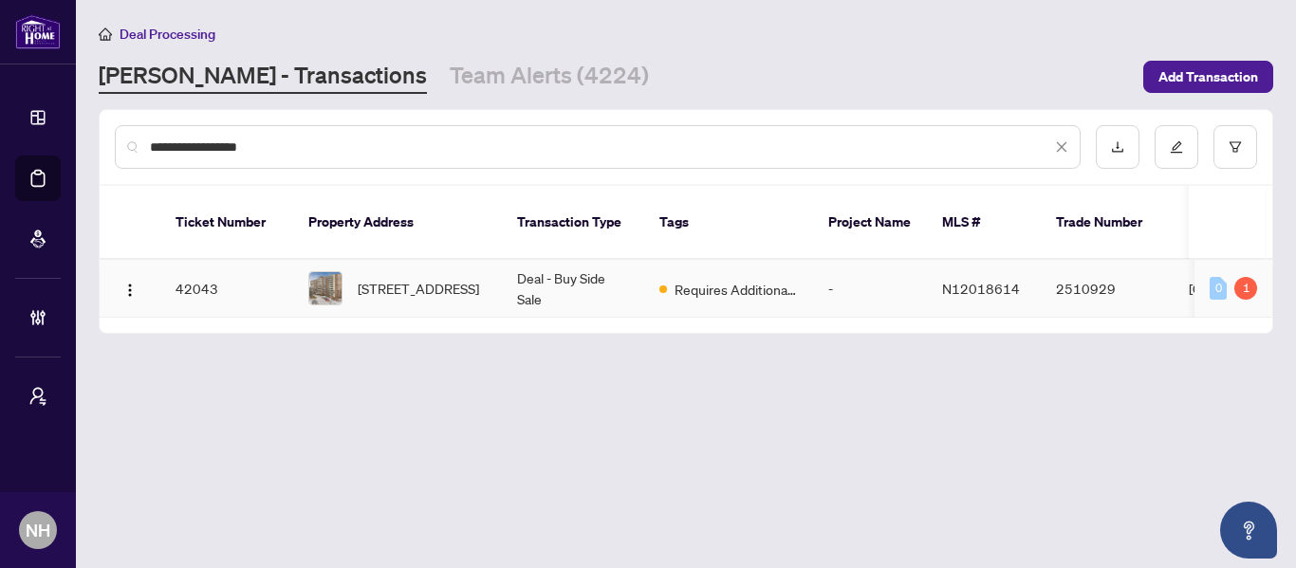
click at [433, 278] on span "[STREET_ADDRESS]" at bounding box center [418, 288] width 121 height 21
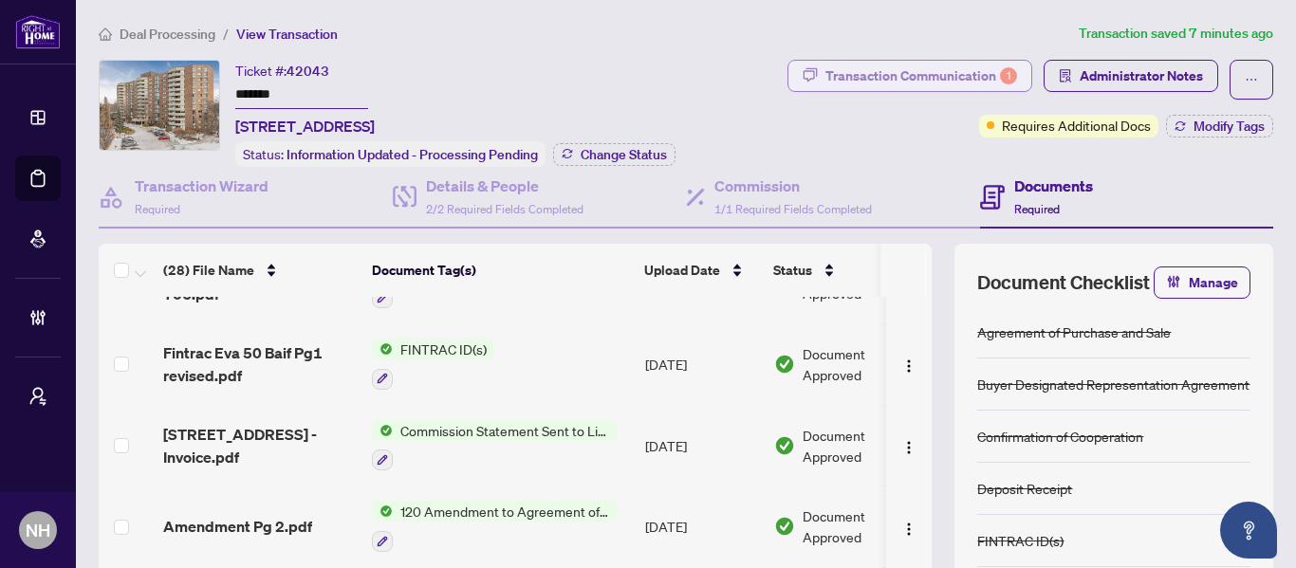
click at [903, 77] on div "Transaction Communication 1" at bounding box center [921, 76] width 192 height 30
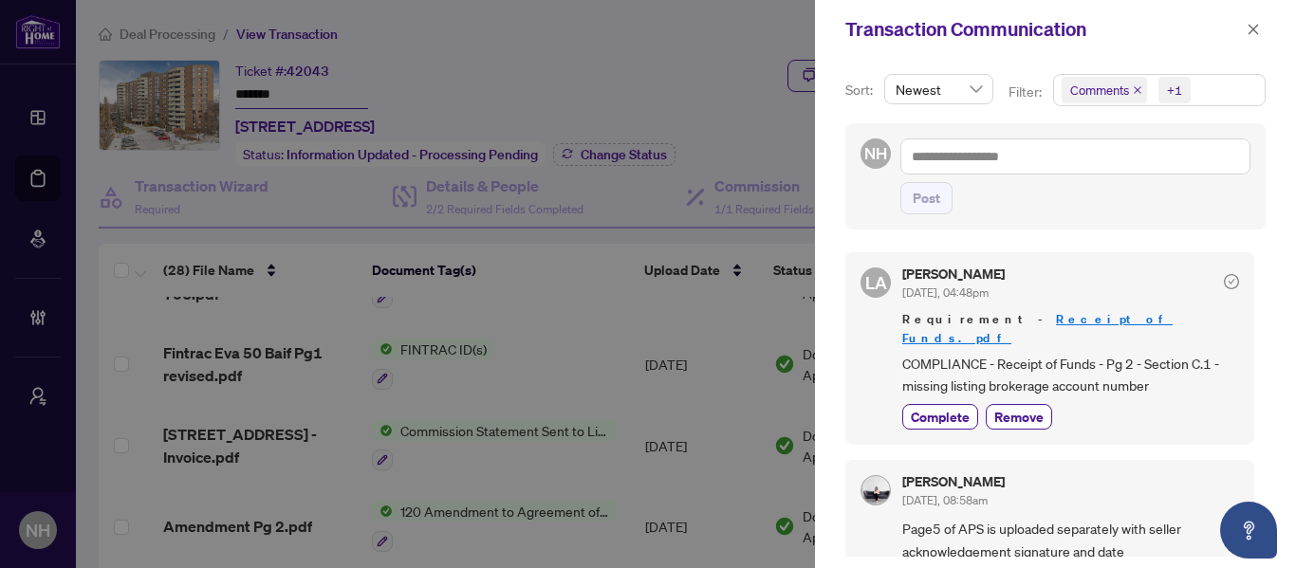
click at [934, 475] on h5 "Enza Styles" at bounding box center [953, 481] width 102 height 13
click at [875, 476] on img at bounding box center [875, 490] width 28 height 28
click at [1133, 91] on icon "close" at bounding box center [1137, 89] width 9 height 9
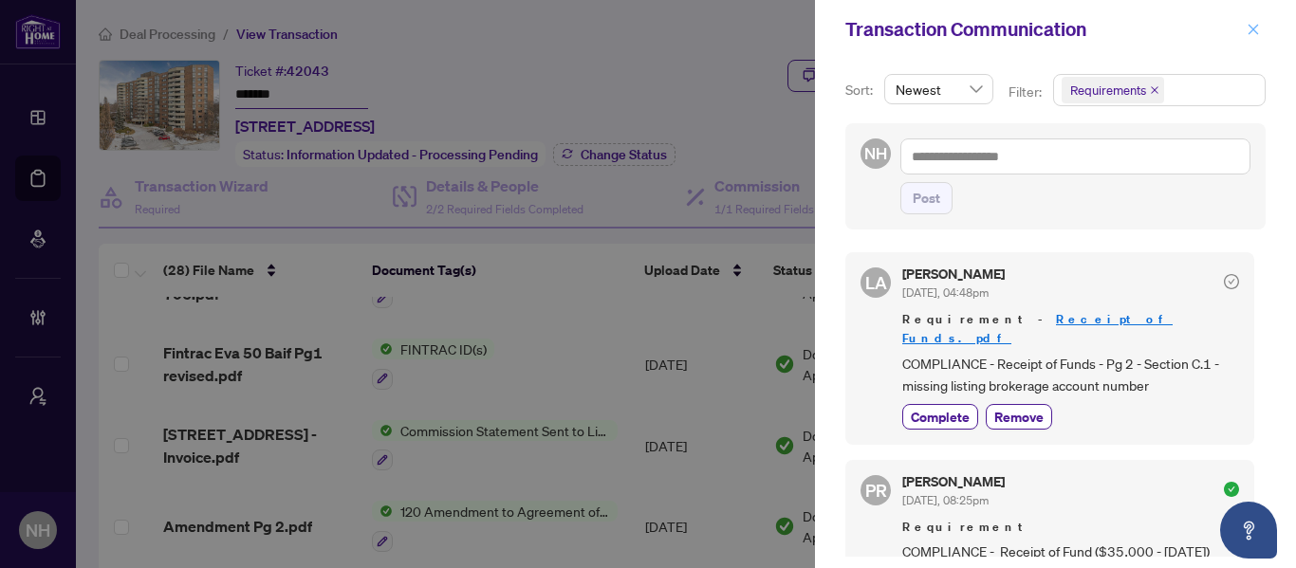
click at [1250, 27] on icon "close" at bounding box center [1253, 29] width 10 height 10
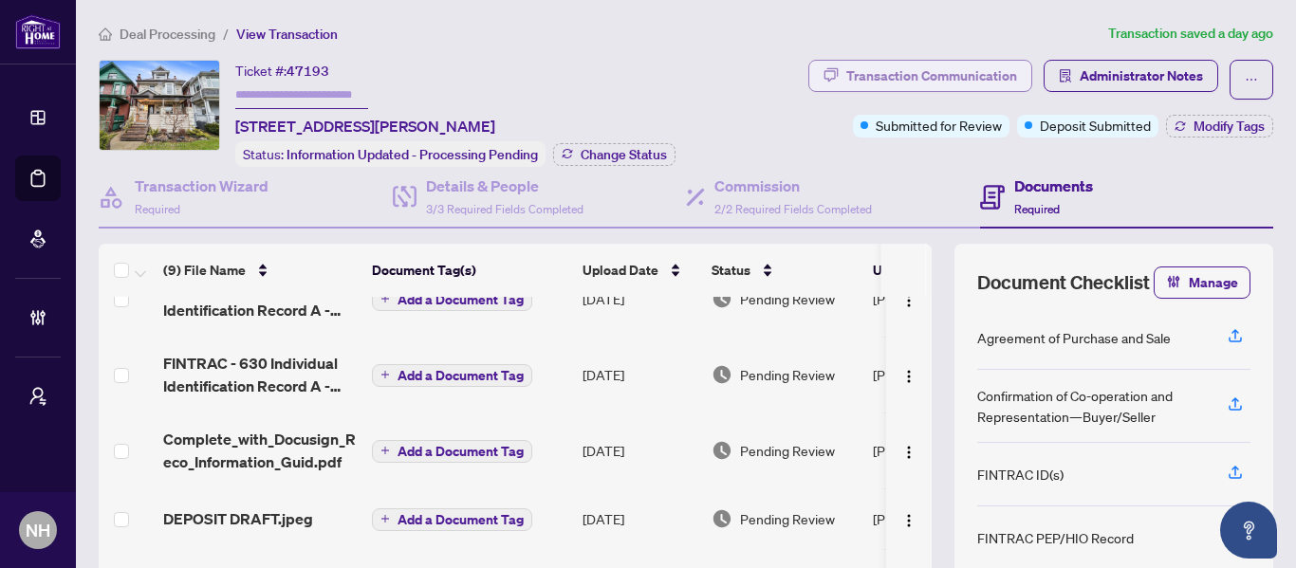
scroll to position [282, 0]
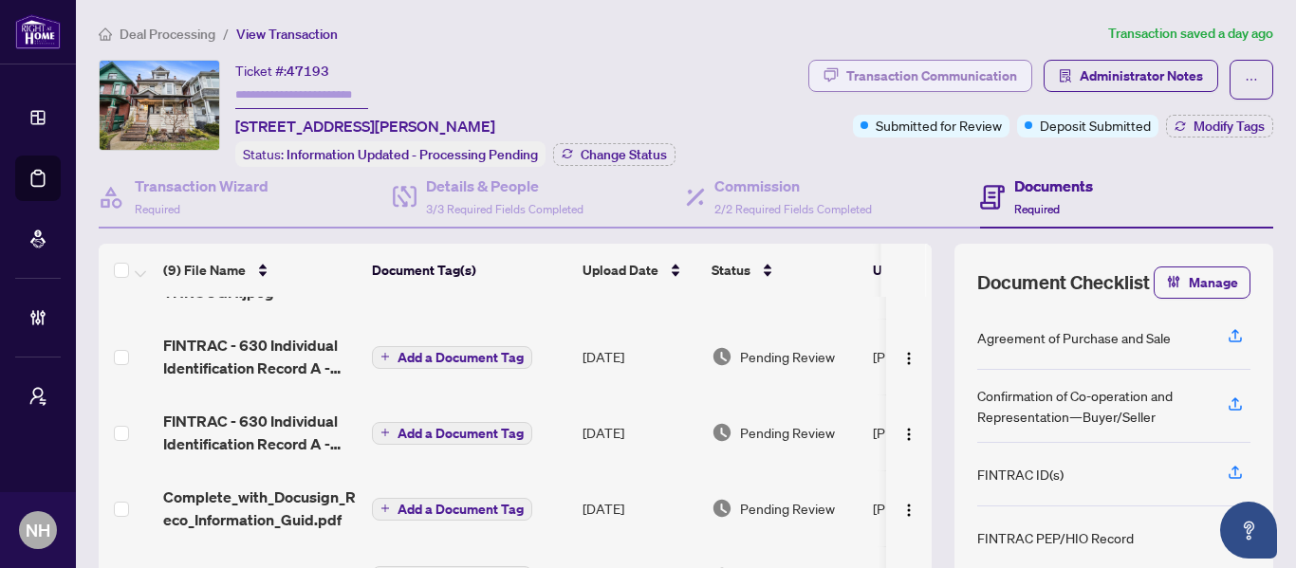
click at [914, 69] on div "Transaction Communication" at bounding box center [931, 76] width 171 height 30
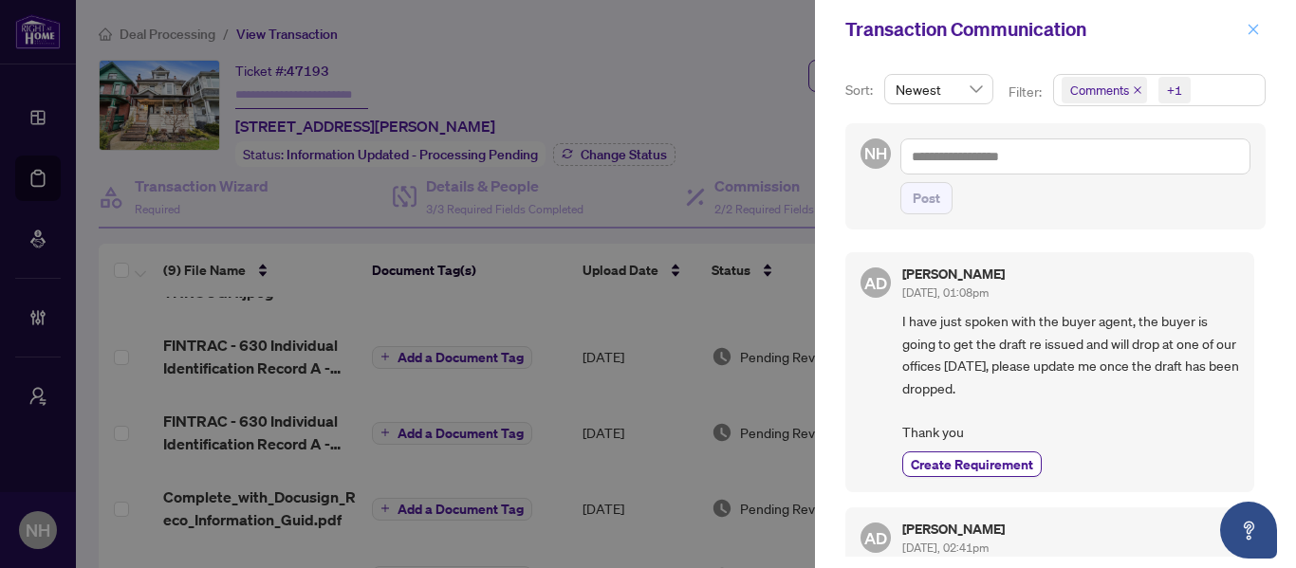
click at [1247, 30] on icon "close" at bounding box center [1252, 29] width 13 height 13
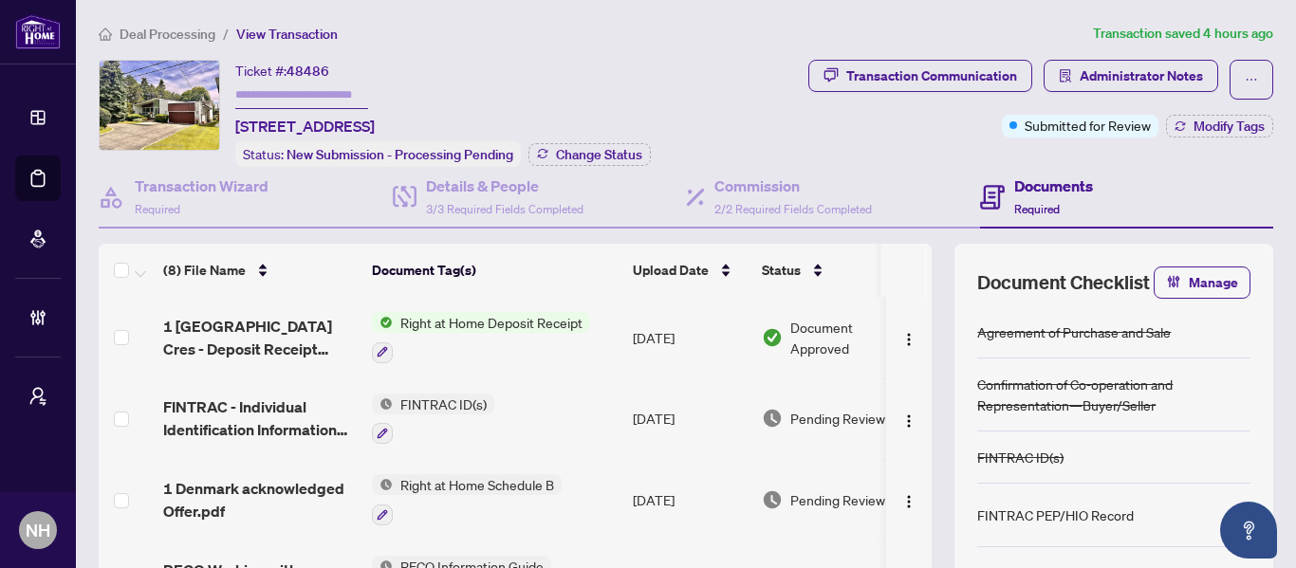
click at [193, 35] on span "Deal Processing" at bounding box center [168, 34] width 96 height 17
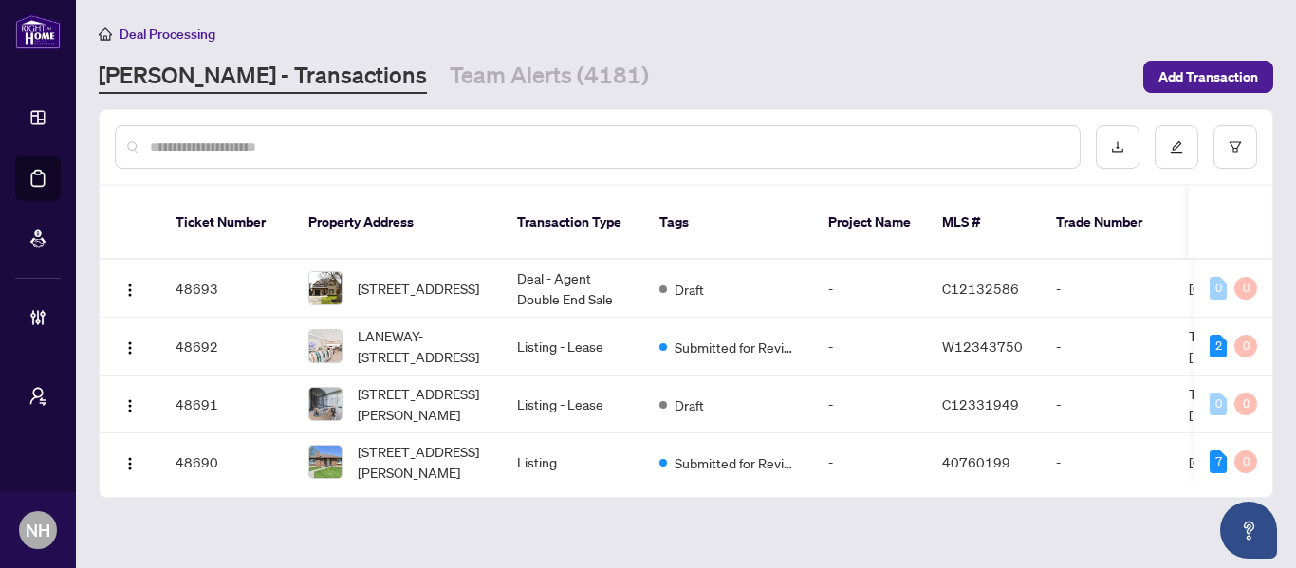
click at [303, 153] on input "text" at bounding box center [607, 147] width 914 height 21
paste input "**********"
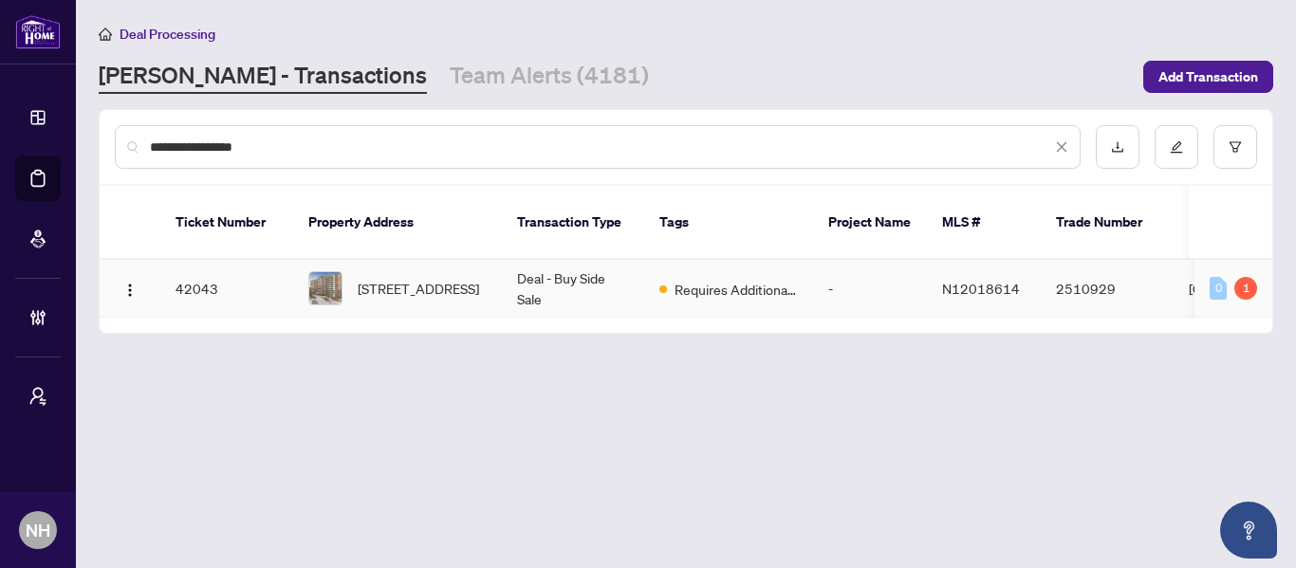
type input "**********"
click at [415, 278] on span "706-50 Baif Blvd, Richmond Hill, Ontario L4C 5L1, Canada" at bounding box center [418, 288] width 121 height 21
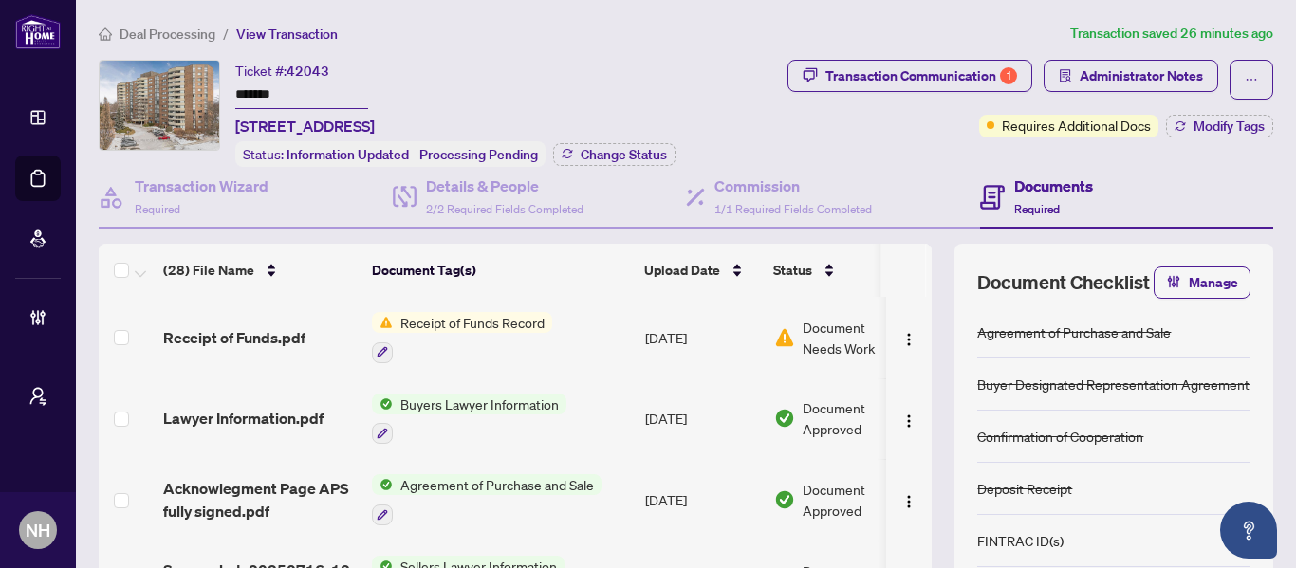
click at [155, 33] on span "Deal Processing" at bounding box center [168, 34] width 96 height 17
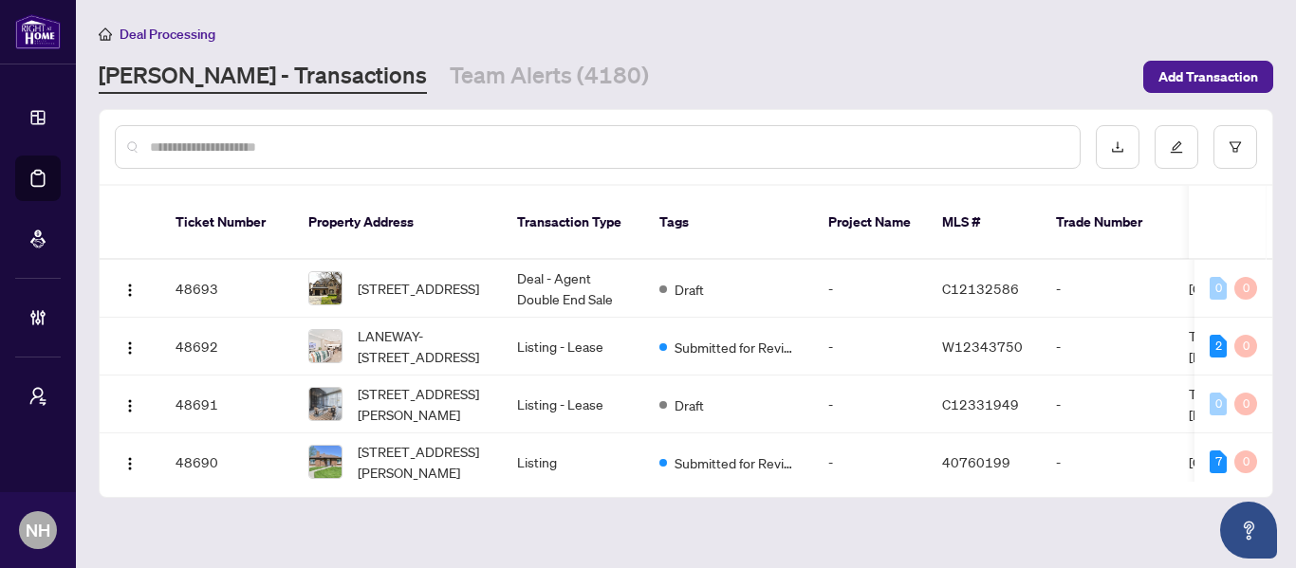
click at [428, 102] on main "Deal Processing RAHR - Transactions Team Alerts (4180) Add Transaction Ticket N…" at bounding box center [686, 284] width 1220 height 568
click at [450, 82] on link "Team Alerts (4180)" at bounding box center [549, 77] width 199 height 34
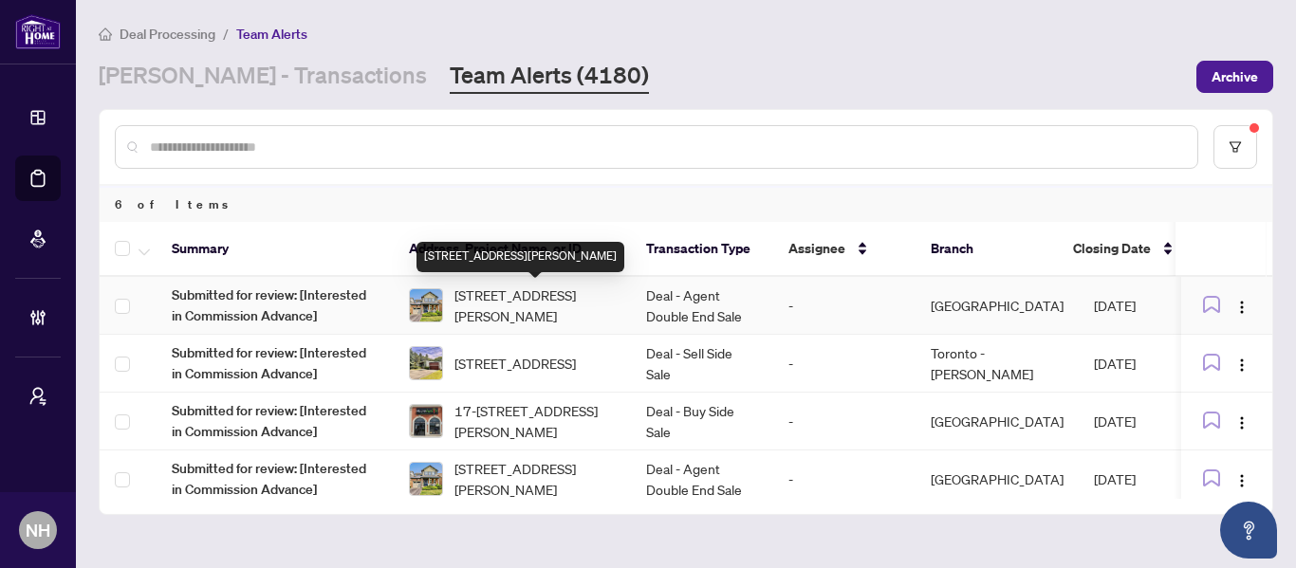
click at [521, 311] on span "357 Jelinik Terr, Milton, Ontario L9T 7M8, Canada" at bounding box center [534, 306] width 161 height 42
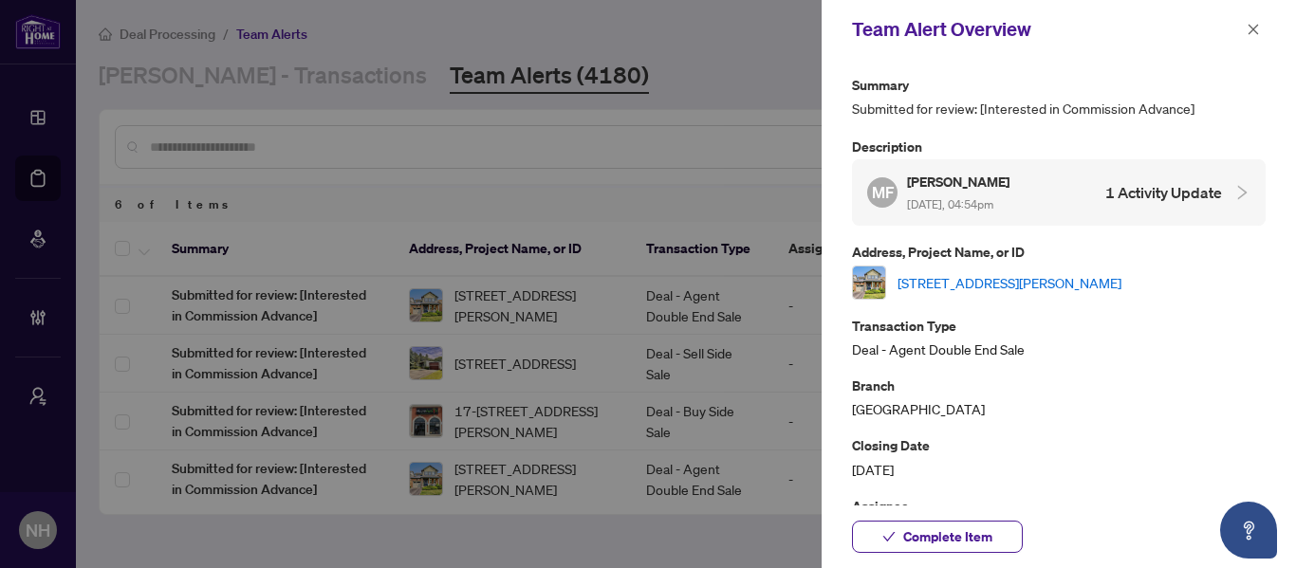
click at [1040, 277] on link "357 Jelinik Terr, Milton, Ontario L9T 7M8, Canada" at bounding box center [1009, 282] width 224 height 21
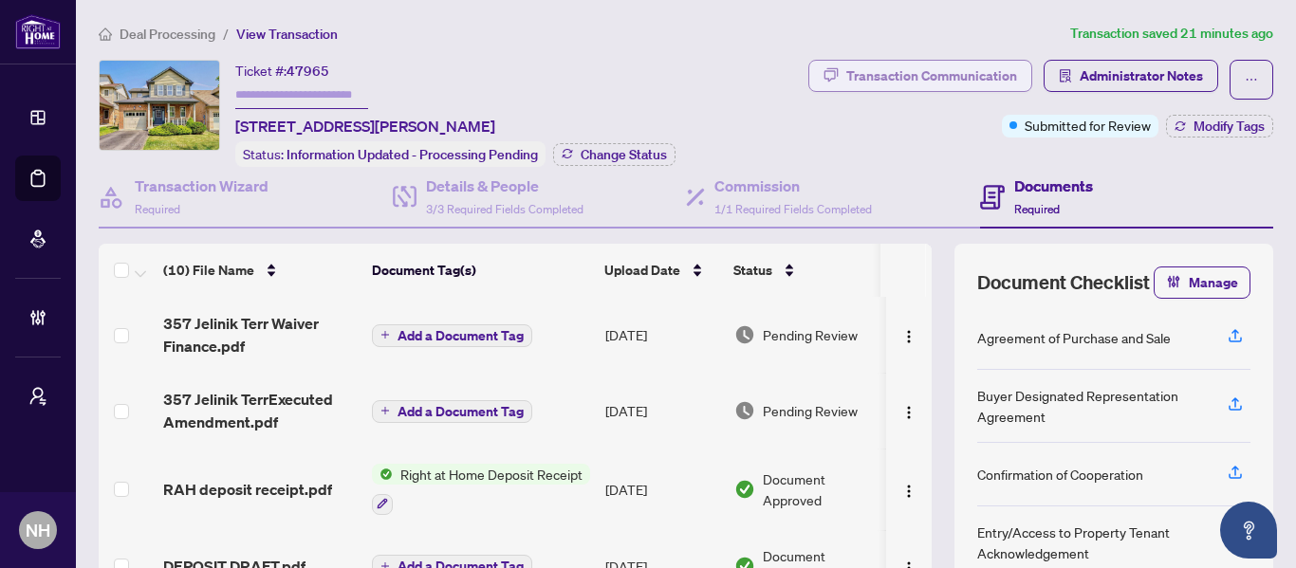
click at [887, 78] on div "Transaction Communication" at bounding box center [931, 76] width 171 height 30
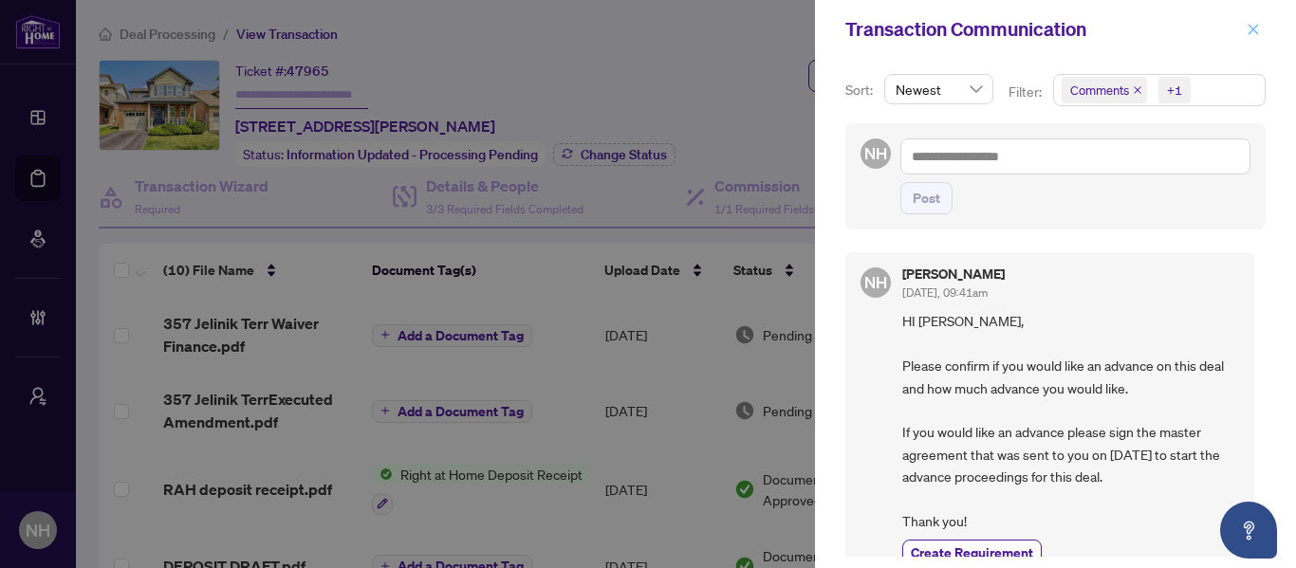
click at [1256, 31] on icon "close" at bounding box center [1252, 29] width 13 height 13
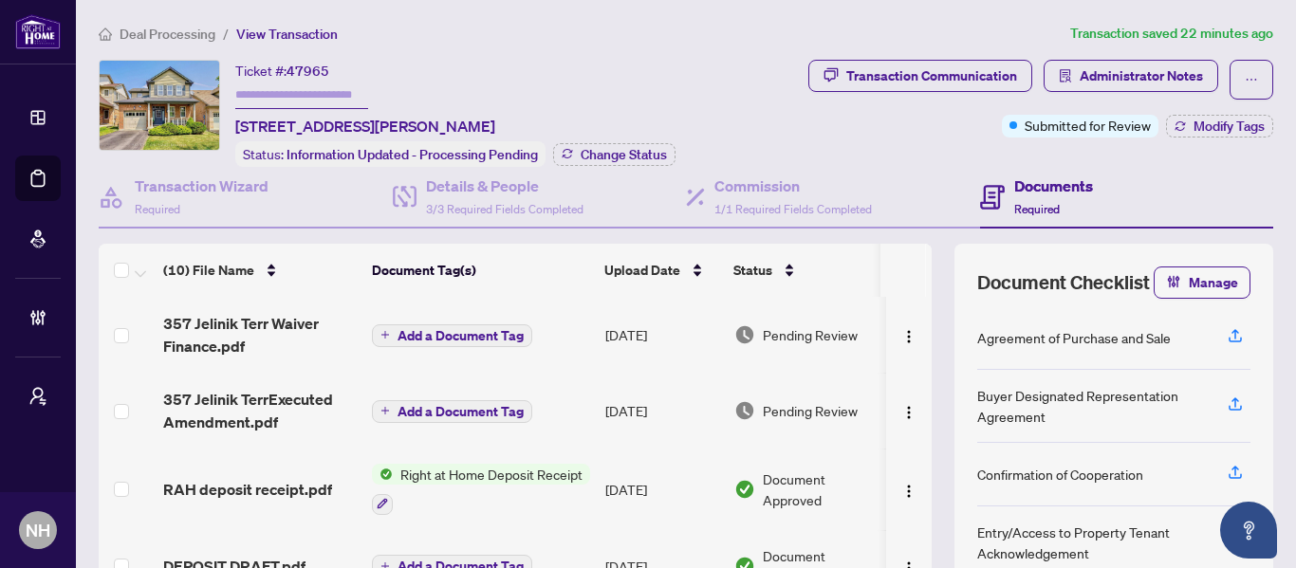
click at [151, 28] on span "Deal Processing" at bounding box center [168, 34] width 96 height 17
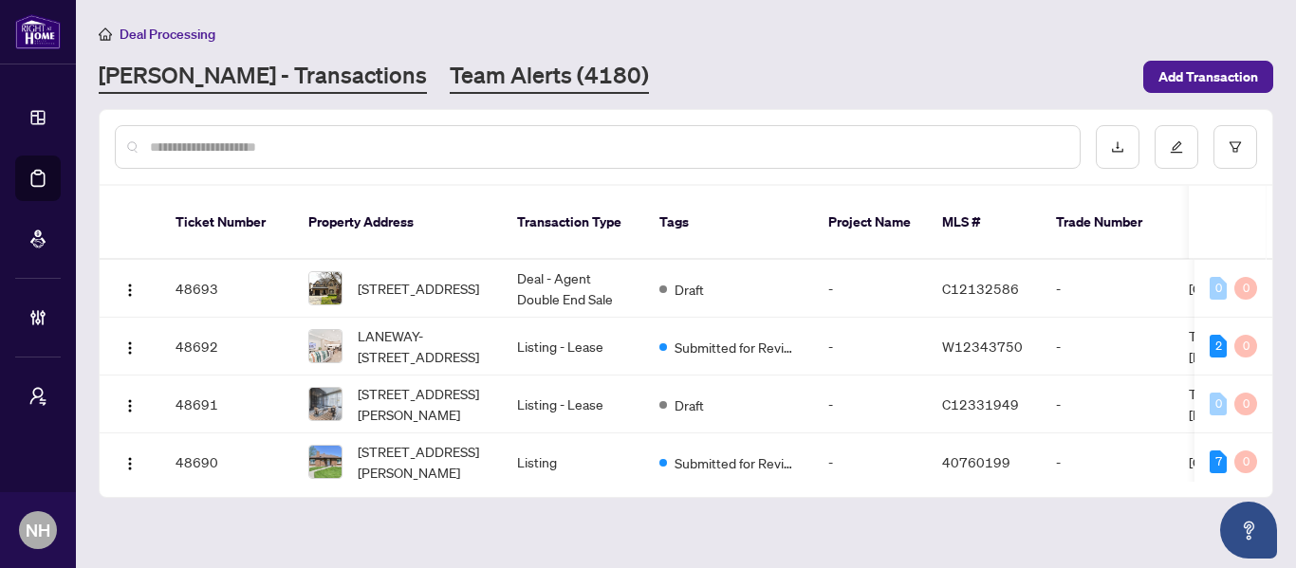
click at [450, 78] on link "Team Alerts (4180)" at bounding box center [549, 77] width 199 height 34
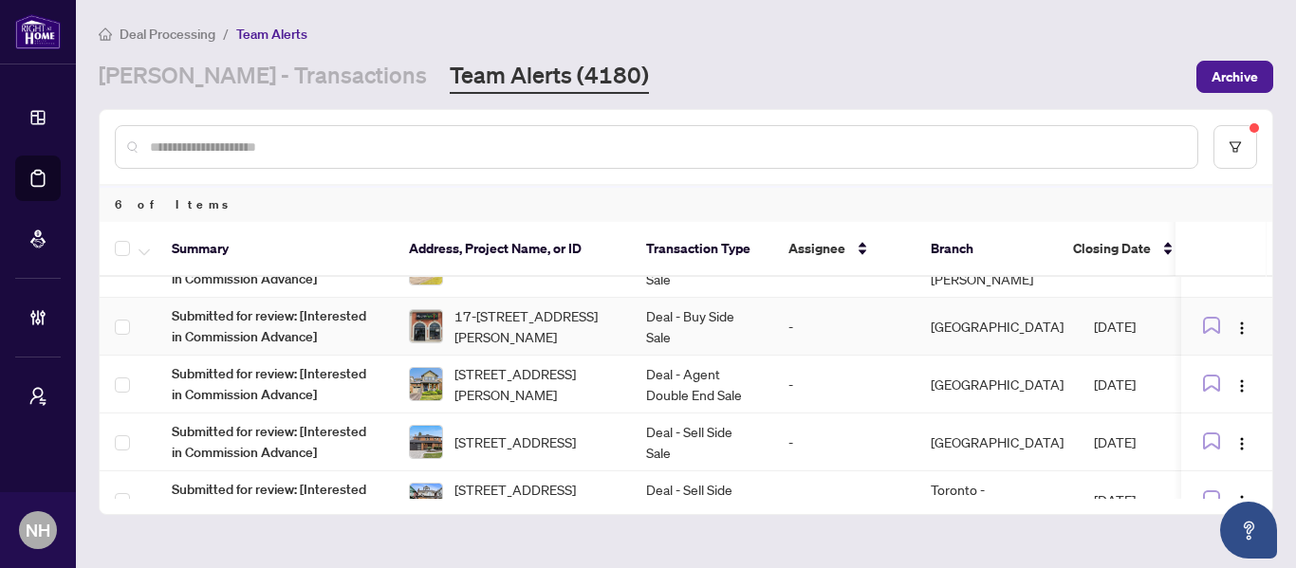
scroll to position [131, 0]
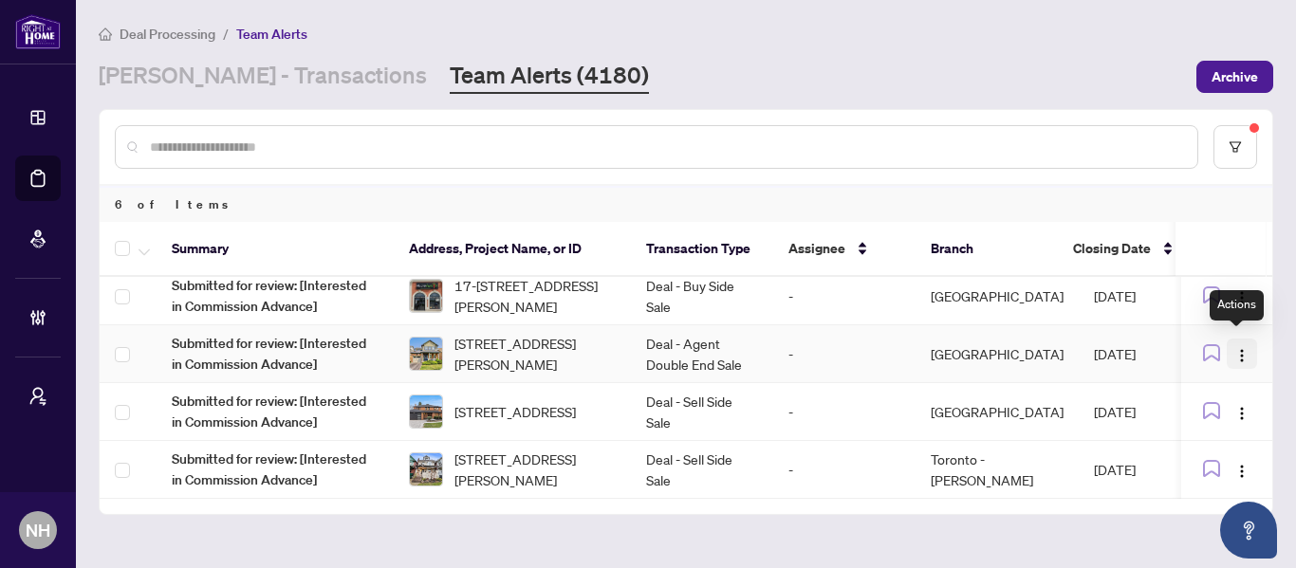
click at [1237, 348] on img "button" at bounding box center [1241, 355] width 15 height 15
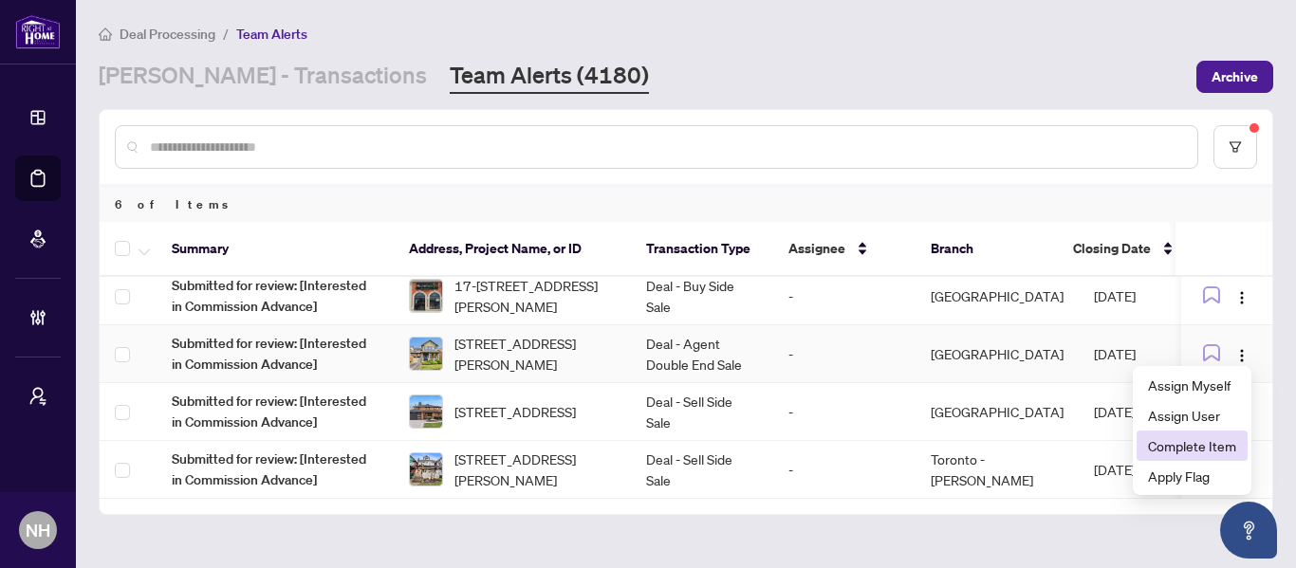
click at [1194, 449] on span "Complete Item" at bounding box center [1192, 445] width 88 height 21
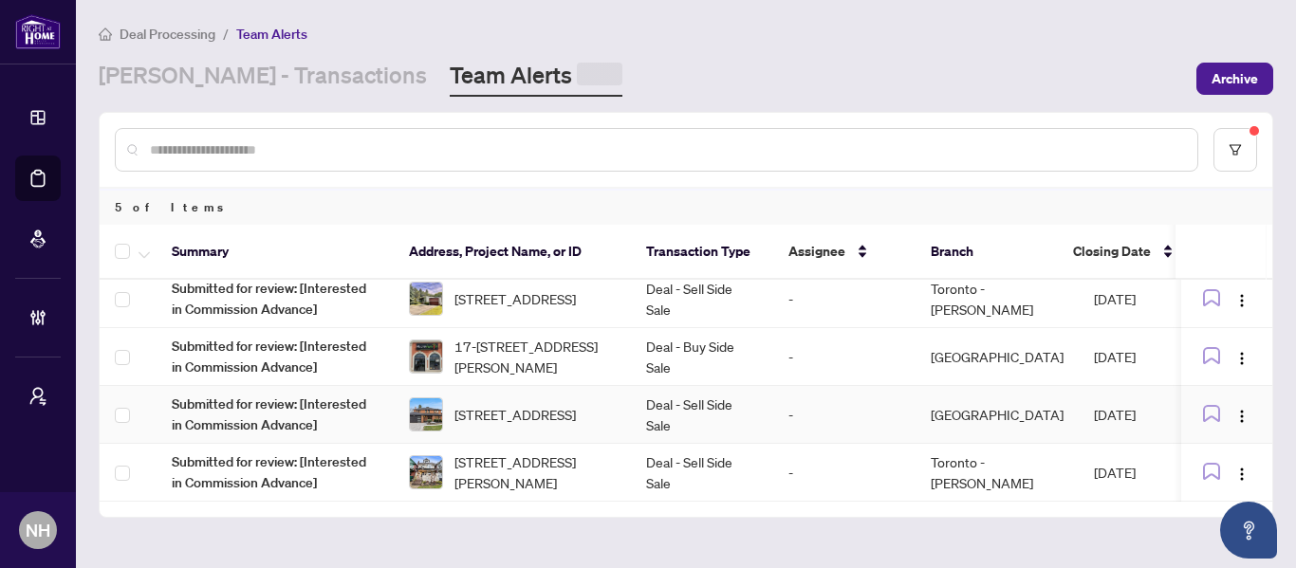
scroll to position [73, 0]
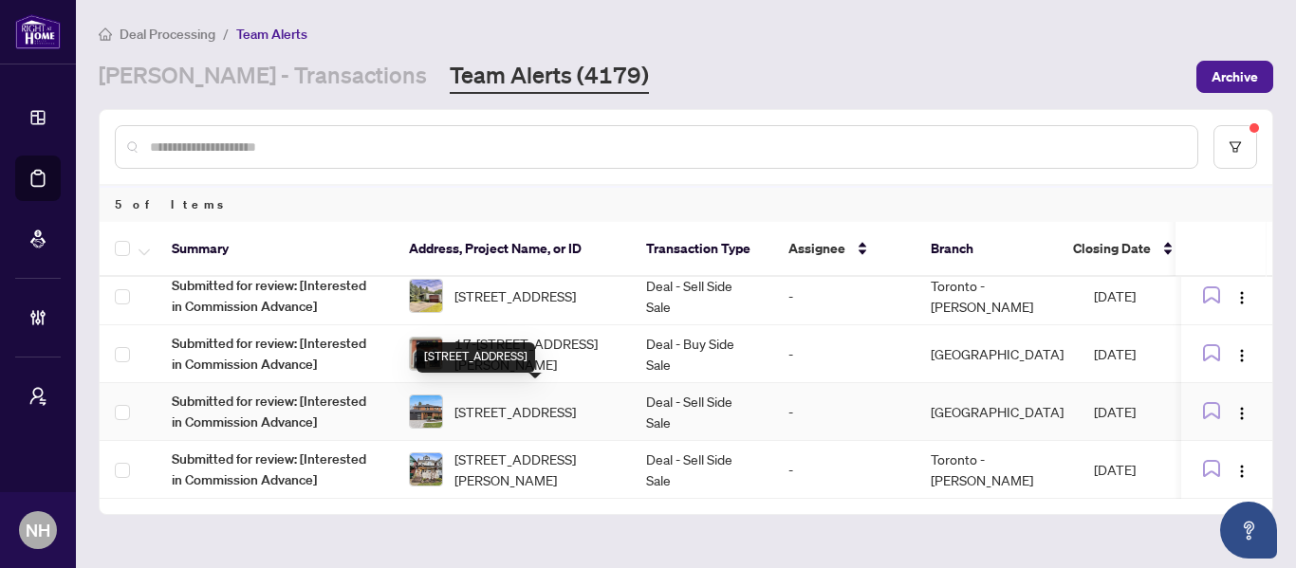
click at [530, 408] on span "93 Pemberton Rd, Richmond Hill, Ontario L4C 3T6, Canada" at bounding box center [514, 411] width 121 height 21
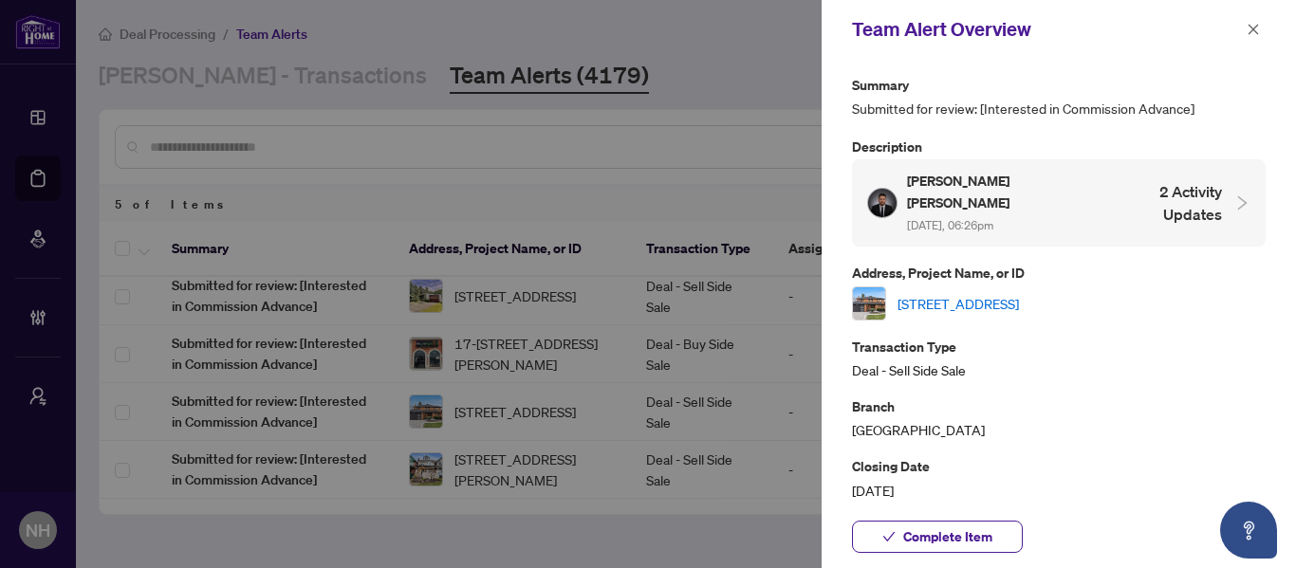
click at [972, 293] on link "93 Pemberton Rd, Richmond Hill, Ontario L4C 3T6, Canada" at bounding box center [957, 303] width 121 height 21
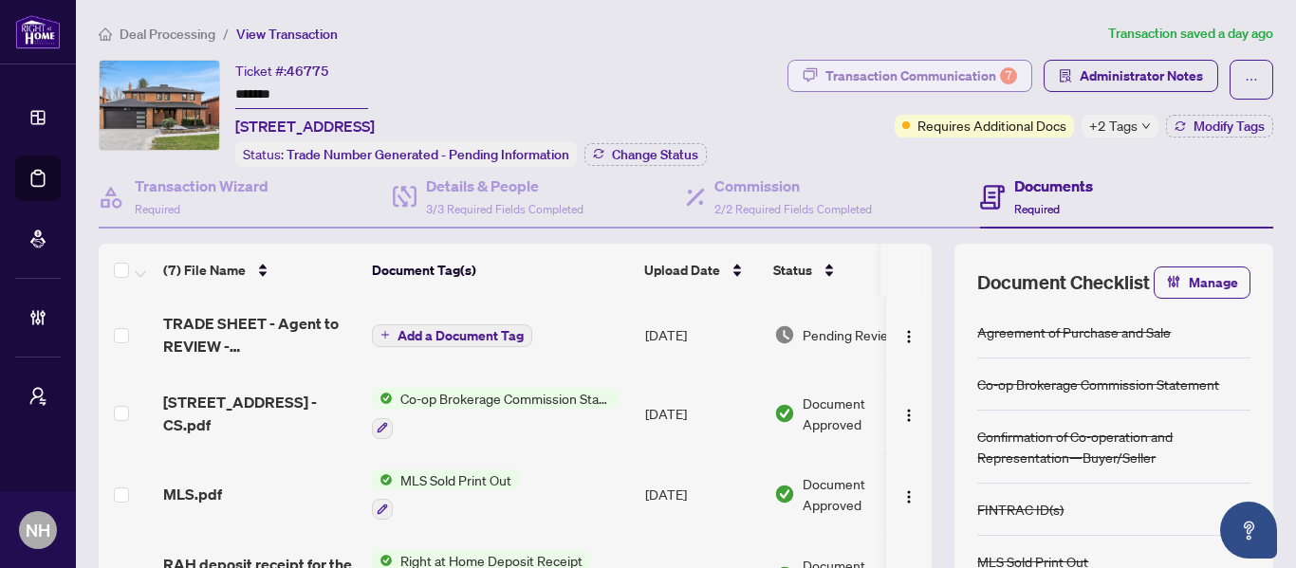
click at [902, 87] on div "Transaction Communication 7" at bounding box center [921, 76] width 192 height 30
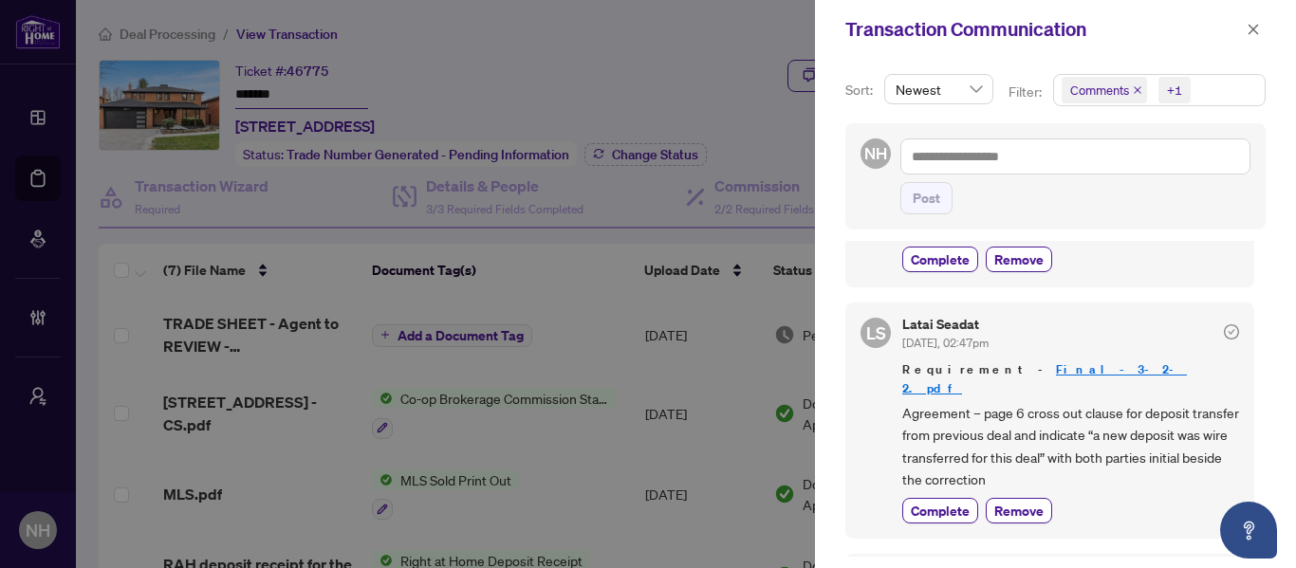
scroll to position [854, 0]
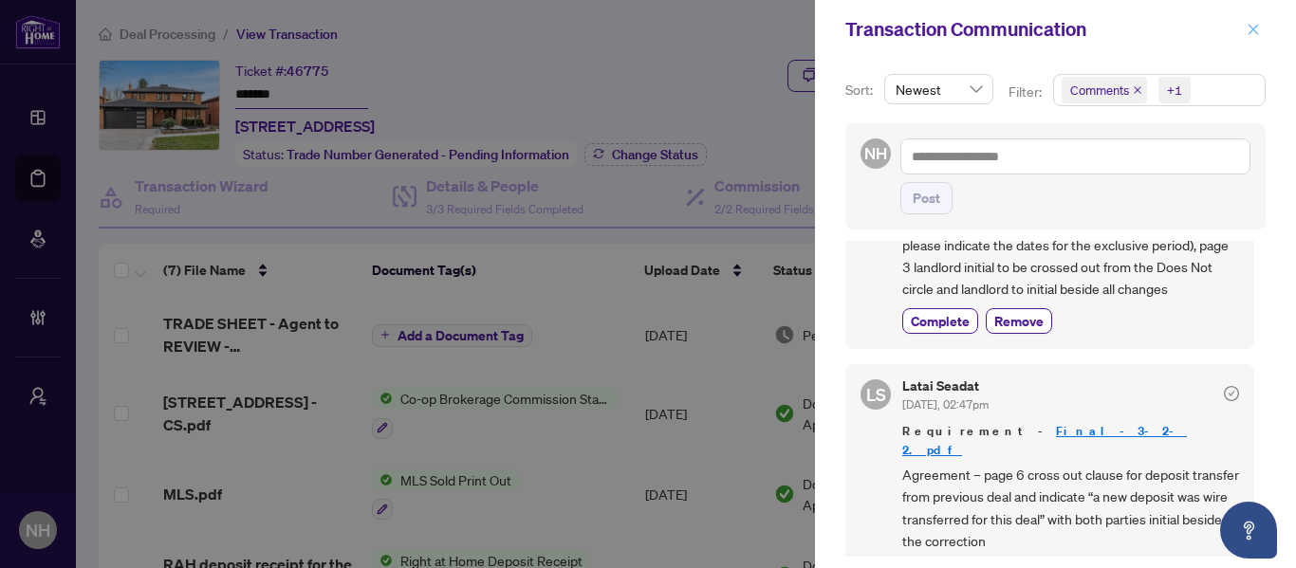
click at [1254, 33] on icon "close" at bounding box center [1252, 29] width 13 height 13
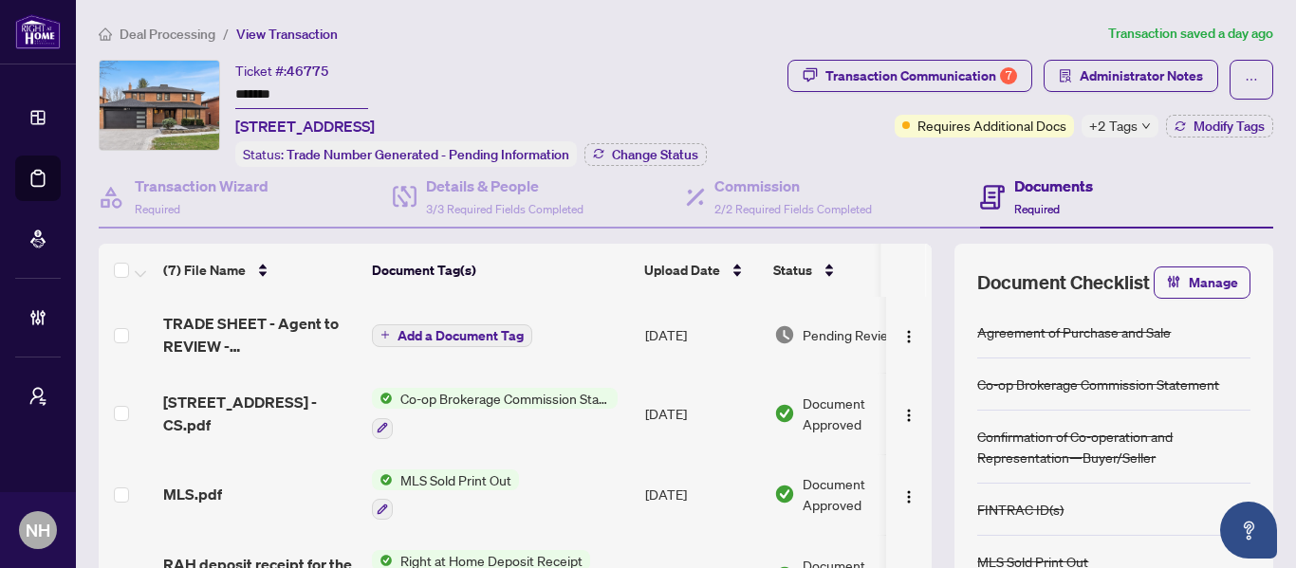
click at [192, 37] on span "Deal Processing" at bounding box center [168, 34] width 96 height 17
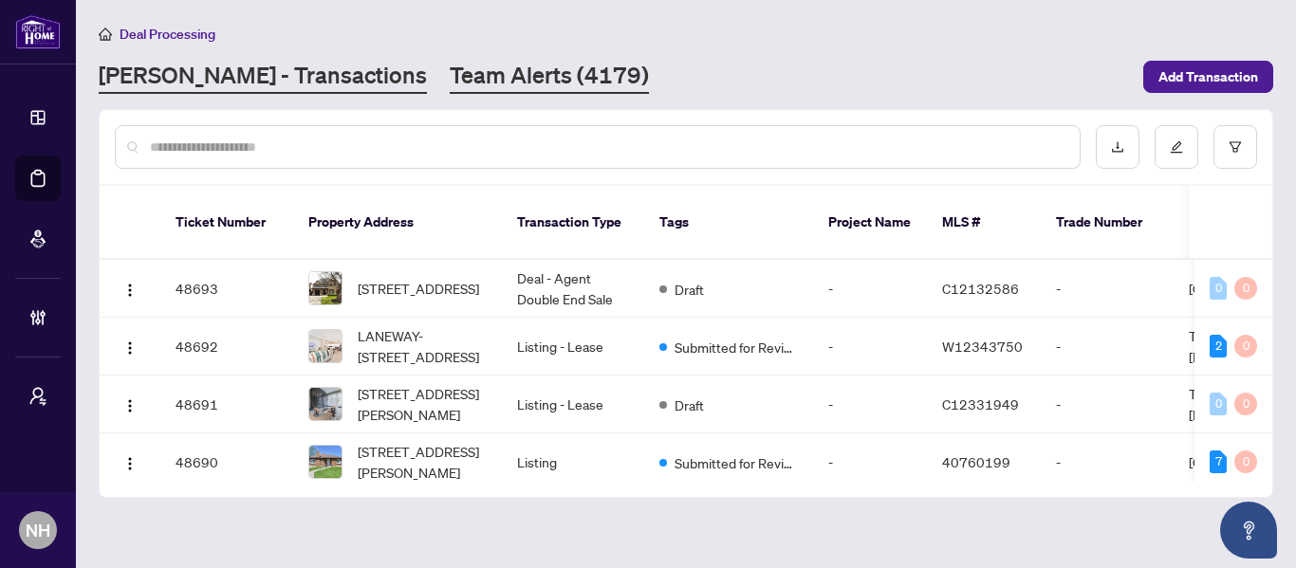
click at [473, 86] on link "Team Alerts (4179)" at bounding box center [549, 77] width 199 height 34
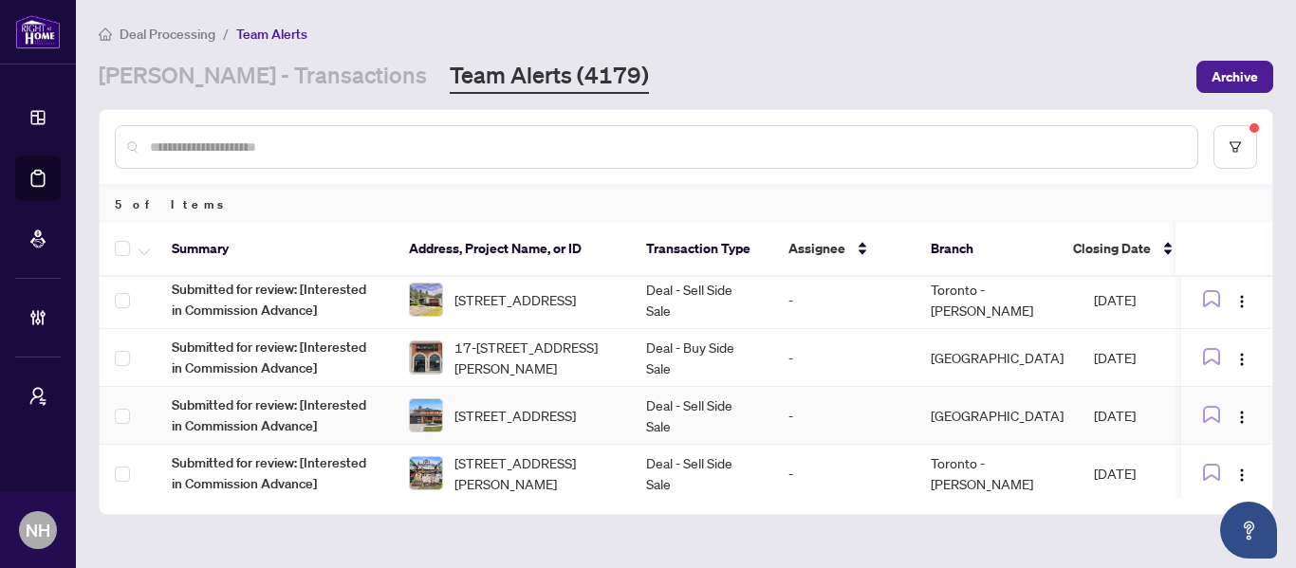
scroll to position [73, 0]
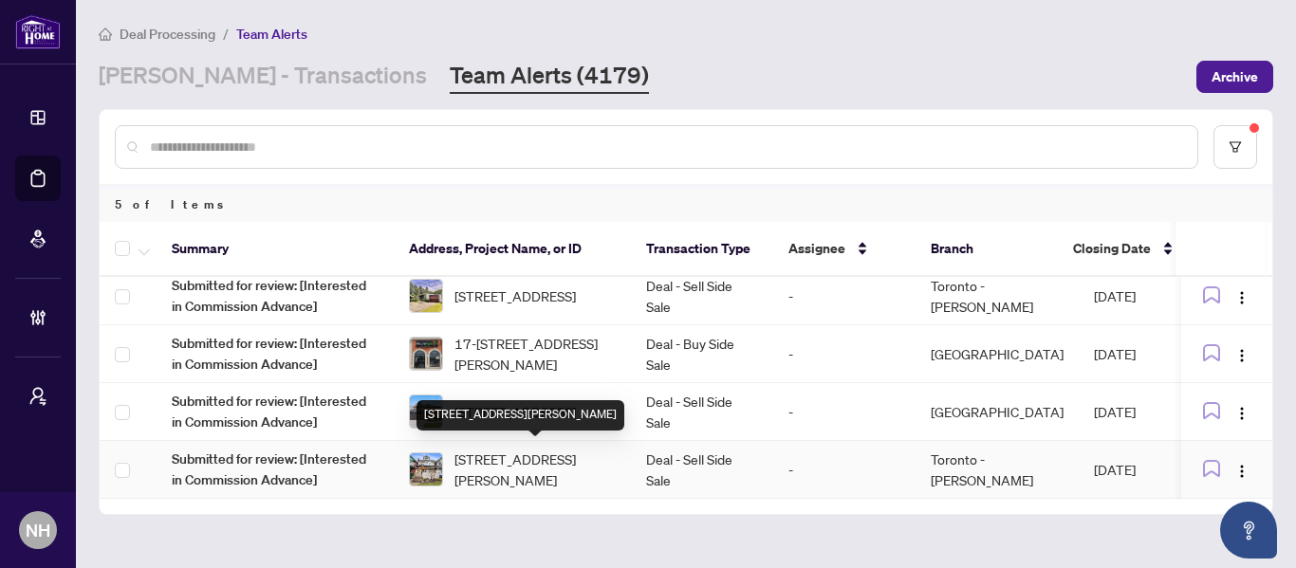
click at [544, 456] on span "[STREET_ADDRESS][PERSON_NAME]" at bounding box center [534, 470] width 161 height 42
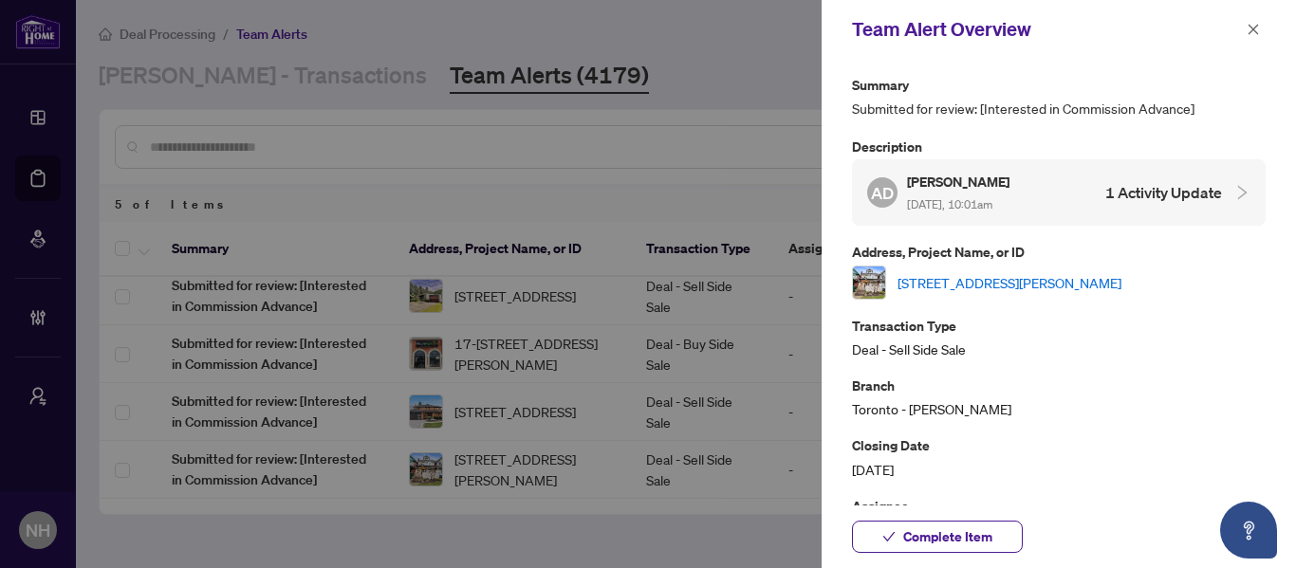
click at [943, 278] on link "[STREET_ADDRESS][PERSON_NAME]" at bounding box center [1009, 282] width 224 height 21
